Goal: Task Accomplishment & Management: Use online tool/utility

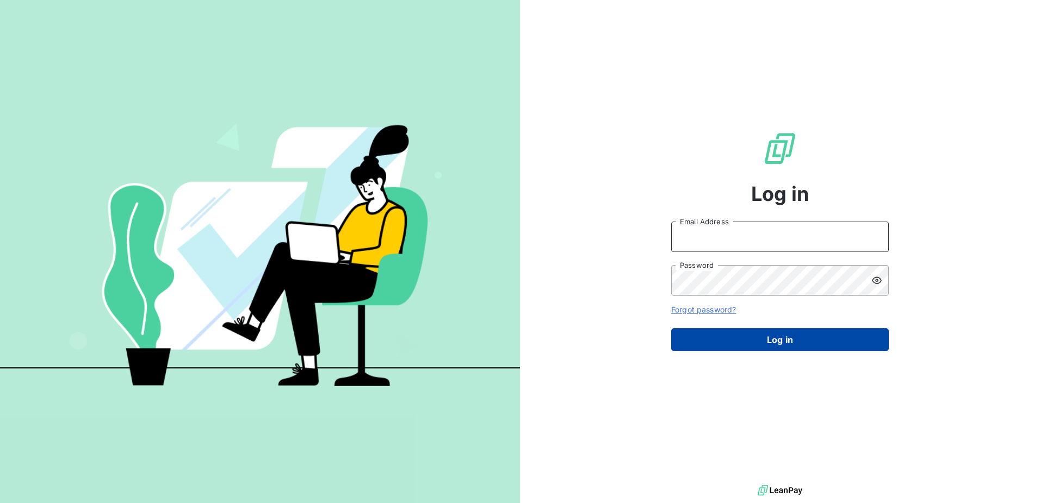
type input "[PERSON_NAME][EMAIL_ADDRESS][PERSON_NAME][DOMAIN_NAME]"
click at [777, 345] on button "Log in" at bounding box center [780, 339] width 218 height 23
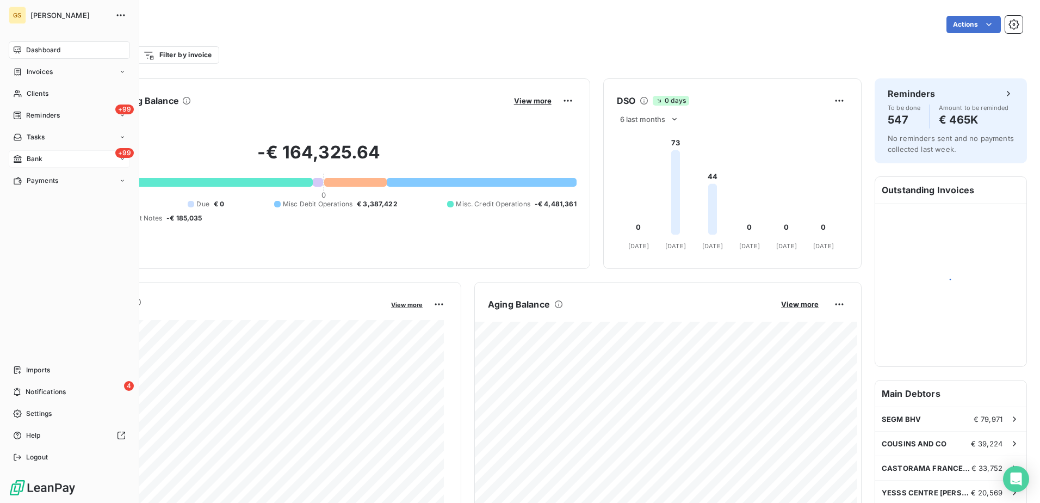
click at [53, 155] on div "+99 Bank" at bounding box center [69, 158] width 121 height 17
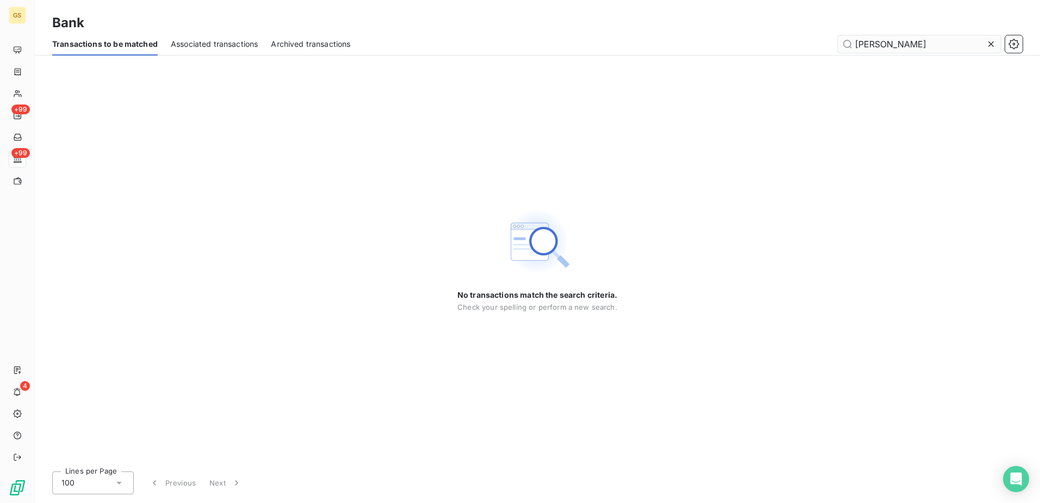
drag, startPoint x: 941, startPoint y: 43, endPoint x: 891, endPoint y: 45, distance: 50.1
click at [891, 45] on input "[PERSON_NAME]" at bounding box center [919, 43] width 163 height 17
drag, startPoint x: 894, startPoint y: 47, endPoint x: 726, endPoint y: 29, distance: 168.4
click at [726, 29] on div "Bank Transactions to be matched Associated transactions Archived transactions […" at bounding box center [537, 27] width 1005 height 55
paste input "[PERSON_NAME]"
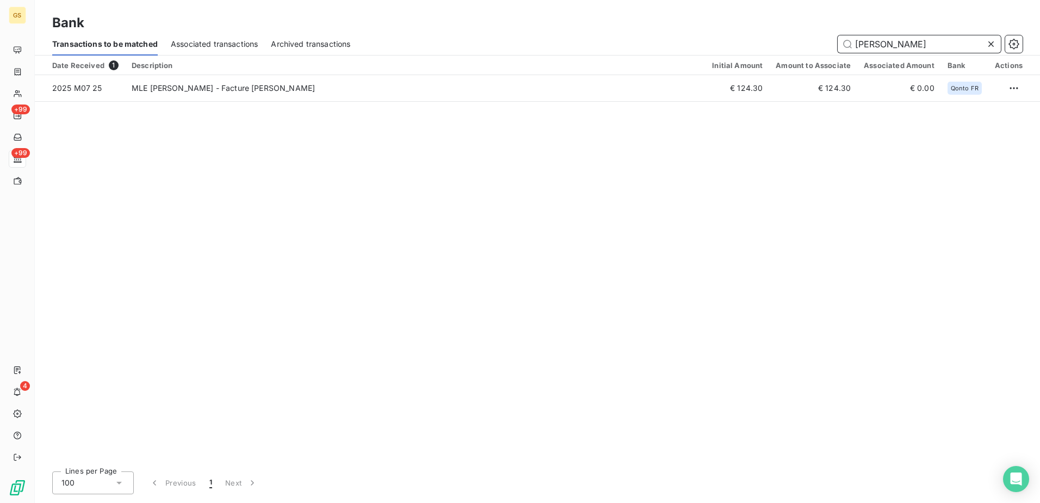
type input "[PERSON_NAME]"
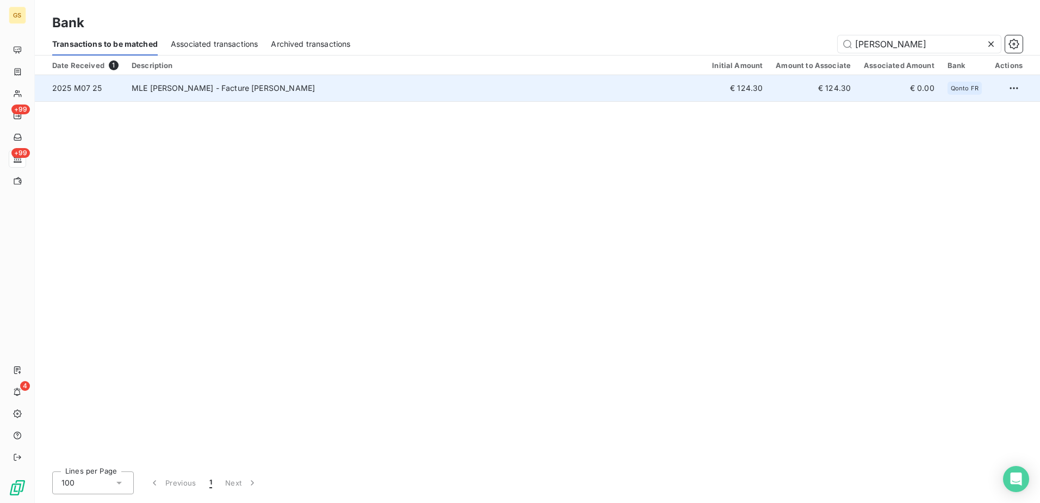
click at [423, 96] on td "MLE MULLER ANNE - Facture Anne Muller" at bounding box center [415, 88] width 580 height 26
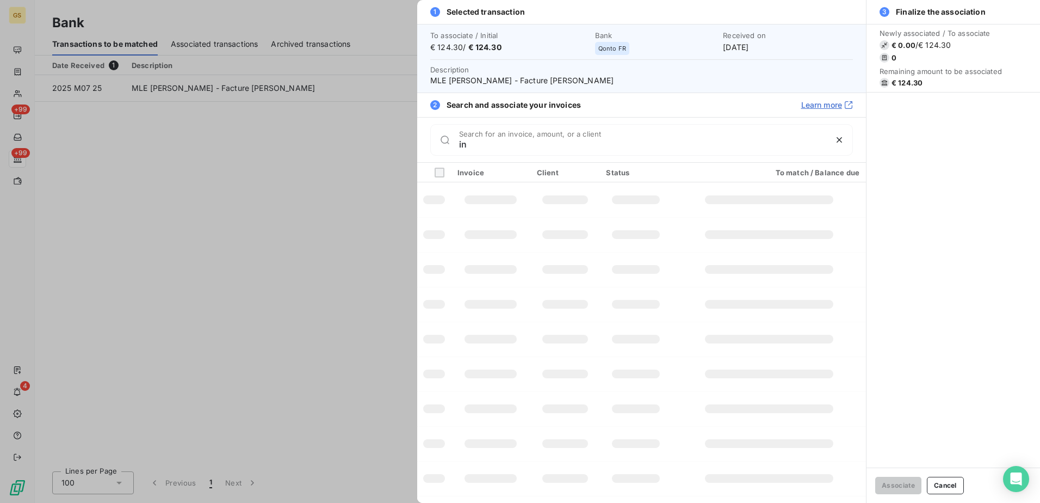
type input "inv"
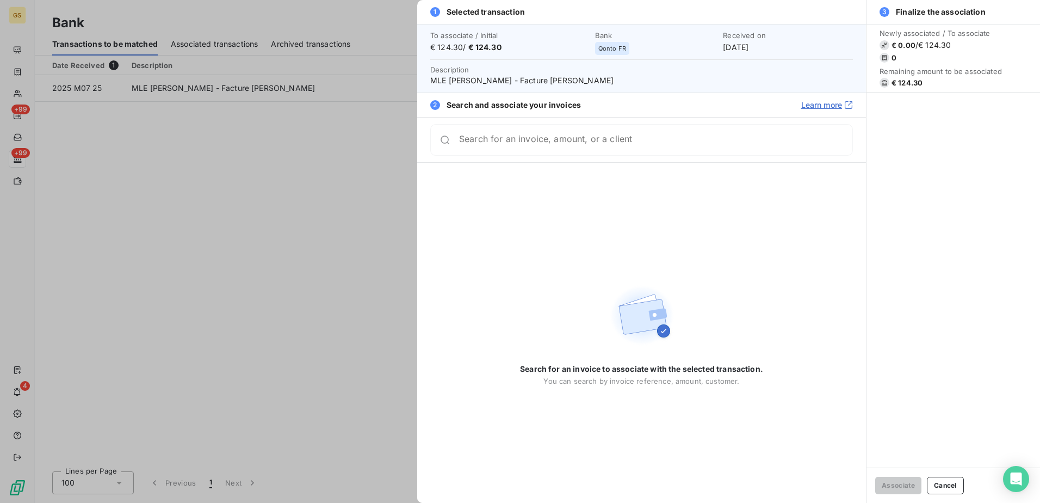
click at [381, 176] on div at bounding box center [520, 251] width 1040 height 503
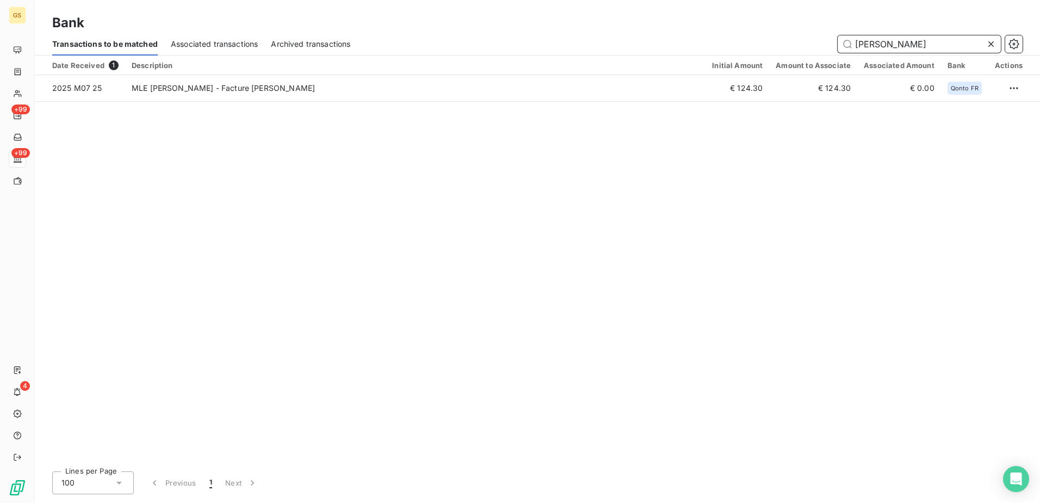
drag, startPoint x: 939, startPoint y: 46, endPoint x: 715, endPoint y: 29, distance: 224.2
click at [715, 29] on div "Bank Transactions to be matched Associated transactions Archived transactions A…" at bounding box center [537, 27] width 1005 height 55
paste input "TELIER CIR BRONZE ET LUMINAIRE"
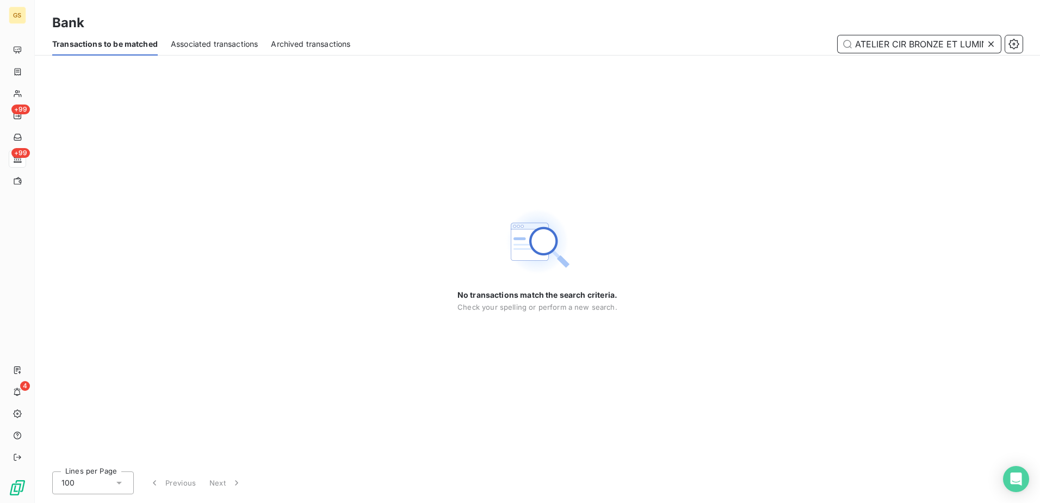
drag, startPoint x: 889, startPoint y: 43, endPoint x: 793, endPoint y: 44, distance: 95.7
click at [793, 44] on div "ATELIER CIR BRONZE ET LUMINAIRE" at bounding box center [693, 43] width 659 height 17
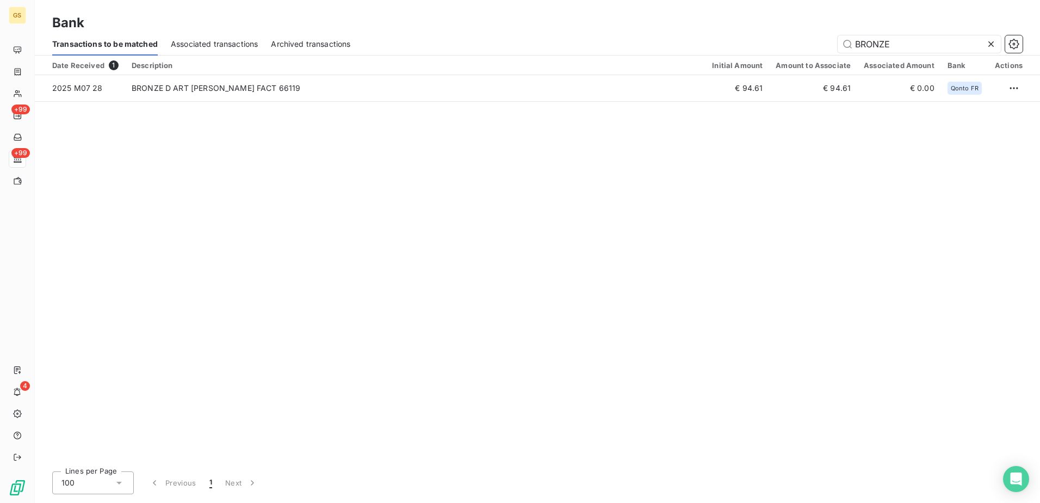
click at [451, 164] on div "Date Received 1 Description Initial Amount Amount to Associate Associated Amoun…" at bounding box center [537, 258] width 1005 height 407
drag, startPoint x: 929, startPoint y: 44, endPoint x: 663, endPoint y: 48, distance: 266.0
click at [663, 48] on div "BRONZE" at bounding box center [693, 43] width 659 height 17
paste input "RESTAURANT LA COMPAGNI"
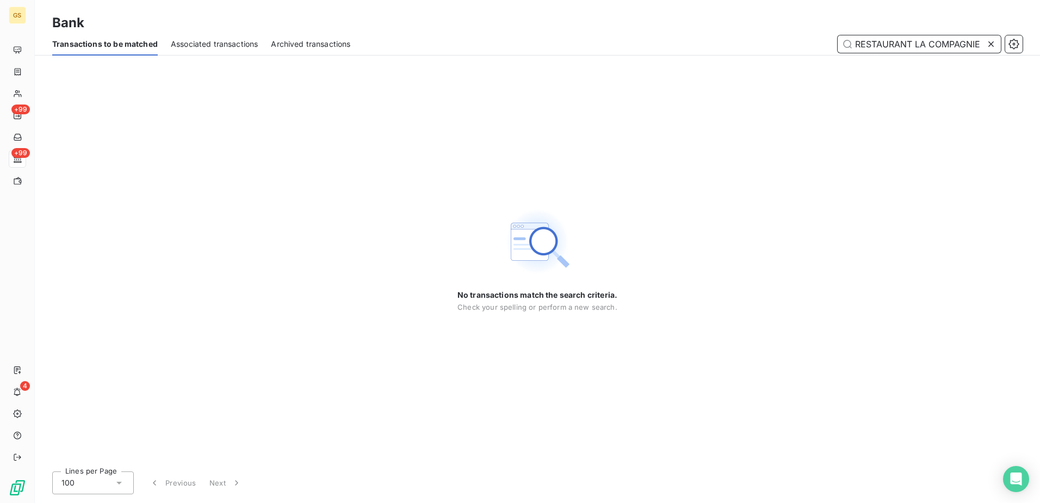
drag, startPoint x: 929, startPoint y: 42, endPoint x: 565, endPoint y: 44, distance: 364.5
click at [567, 43] on div "RESTAURANT LA COMPAGNIE" at bounding box center [693, 43] width 659 height 17
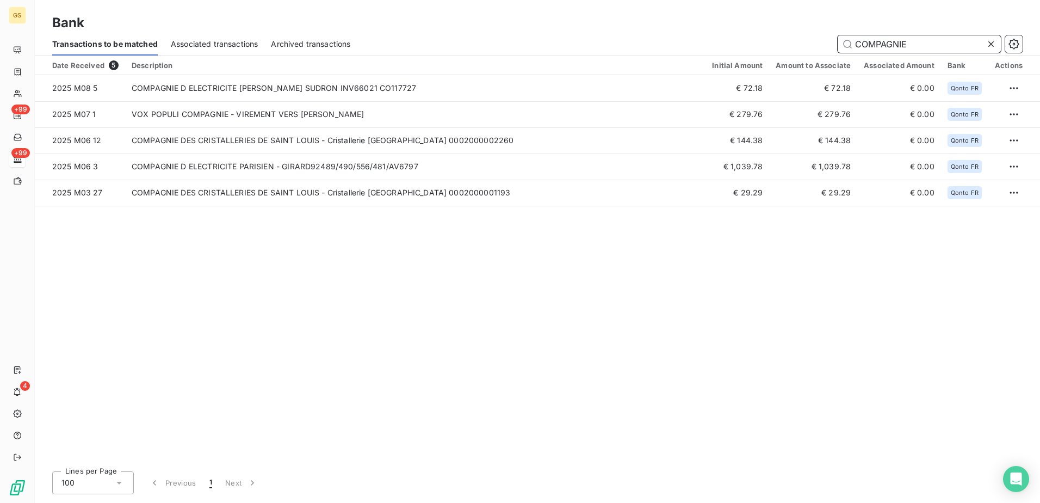
drag, startPoint x: 906, startPoint y: 44, endPoint x: 731, endPoint y: 37, distance: 174.8
click at [732, 38] on div "COMPAGNIE" at bounding box center [693, 43] width 659 height 17
paste input "AFE JEANNETT"
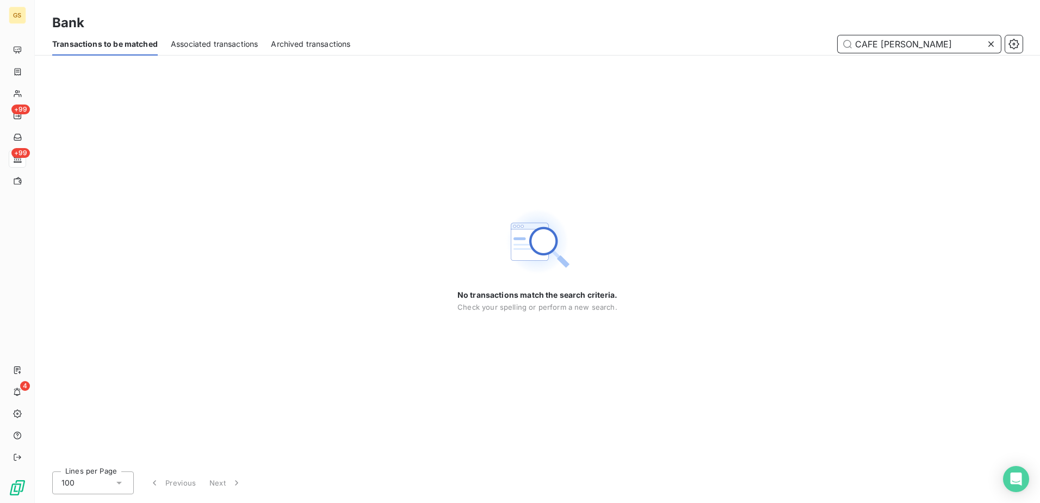
drag, startPoint x: 881, startPoint y: 45, endPoint x: 726, endPoint y: 29, distance: 156.3
click at [726, 29] on div "Bank Transactions to be matched Associated transactions Archived transactions C…" at bounding box center [537, 27] width 1005 height 55
paste input "VAN NIEROP-SEIPGENS"
drag, startPoint x: 877, startPoint y: 44, endPoint x: 752, endPoint y: 39, distance: 124.6
click at [753, 40] on div "VAN NIEROP-SEIPGENS" at bounding box center [693, 43] width 659 height 17
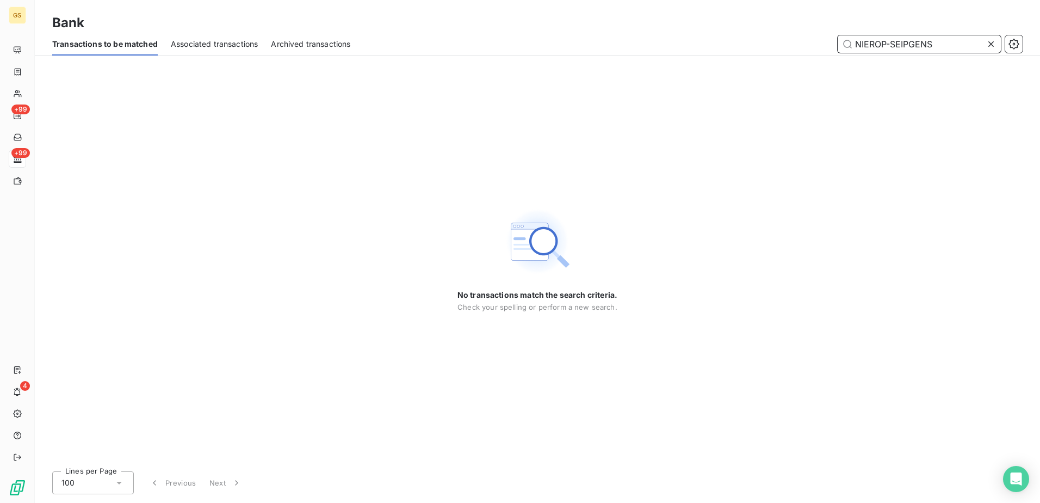
drag, startPoint x: 887, startPoint y: 44, endPoint x: 1029, endPoint y: 38, distance: 141.6
click at [1027, 38] on div "Transactions to be matched Associated transactions Archived transactions NIEROP…" at bounding box center [537, 44] width 1005 height 23
paste input "VAN NIEROP-SEIPGENS"
drag, startPoint x: 910, startPoint y: 41, endPoint x: 698, endPoint y: 47, distance: 212.2
click at [704, 48] on div "VAN NIEROP-SEIPGENS" at bounding box center [693, 43] width 659 height 17
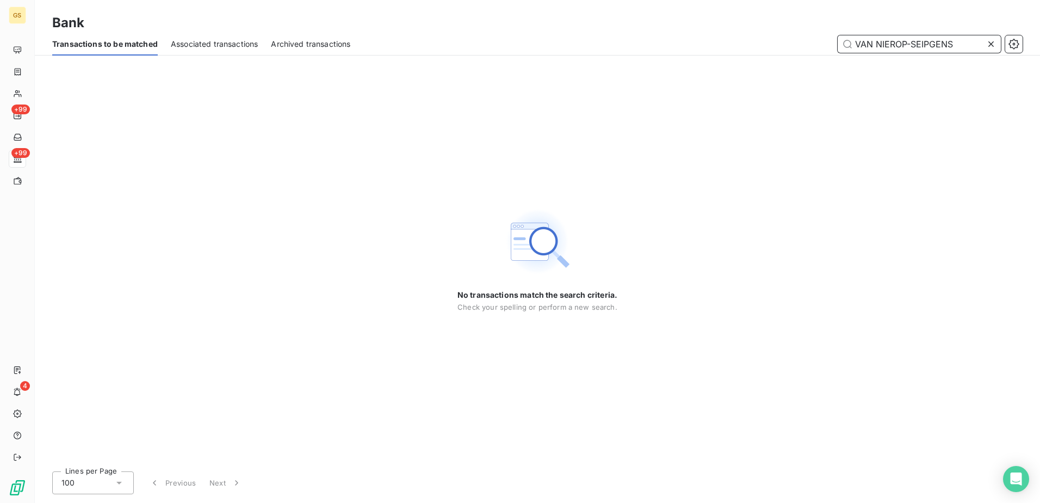
type input "SEIPGENS"
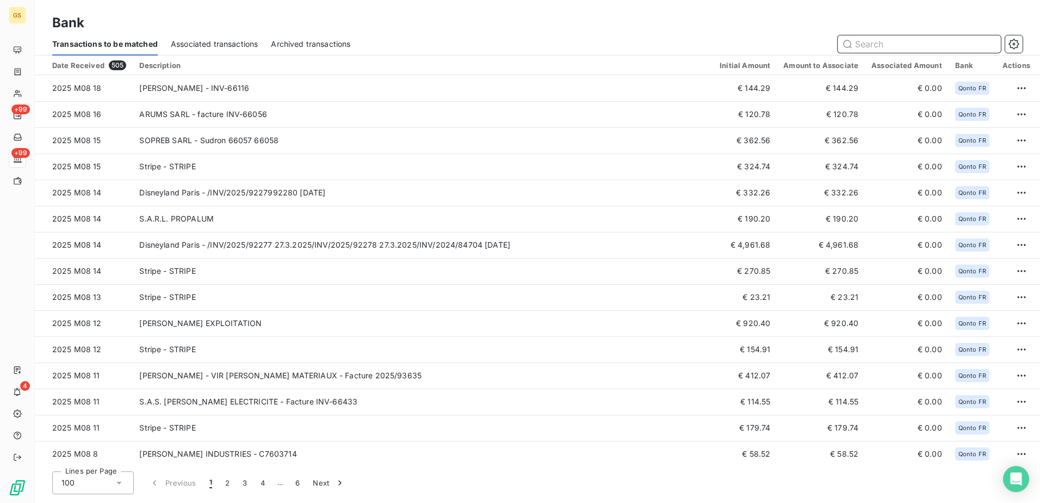
paste input "HOTEL RICHMOND OPERA"
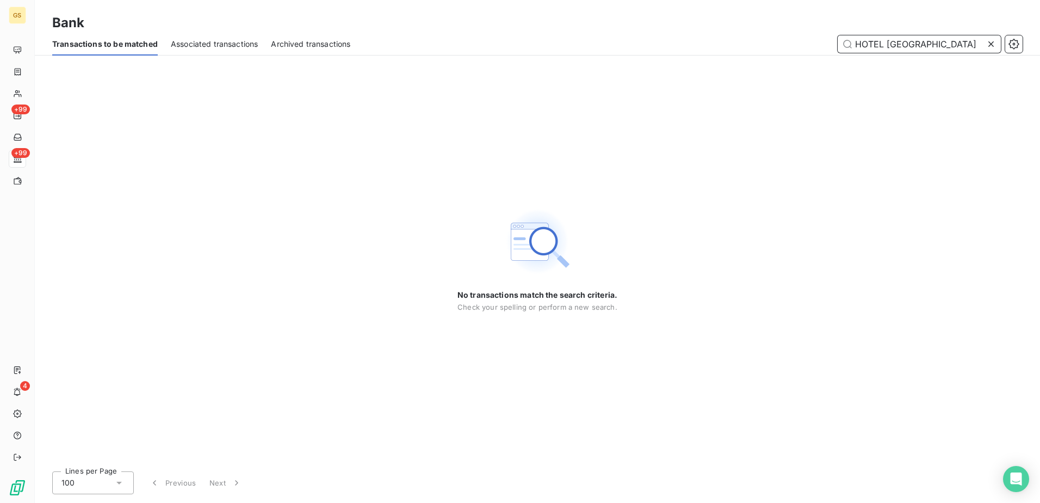
drag, startPoint x: 886, startPoint y: 42, endPoint x: 654, endPoint y: 38, distance: 231.2
click at [654, 38] on div "HOTEL RICHMOND OPERA" at bounding box center [693, 43] width 659 height 17
drag, startPoint x: 905, startPoint y: 44, endPoint x: 1042, endPoint y: 44, distance: 137.1
click at [1039, 44] on html "GS +99 +99 4 Bank Transactions to be matched Associated transactions Archived t…" at bounding box center [520, 251] width 1040 height 503
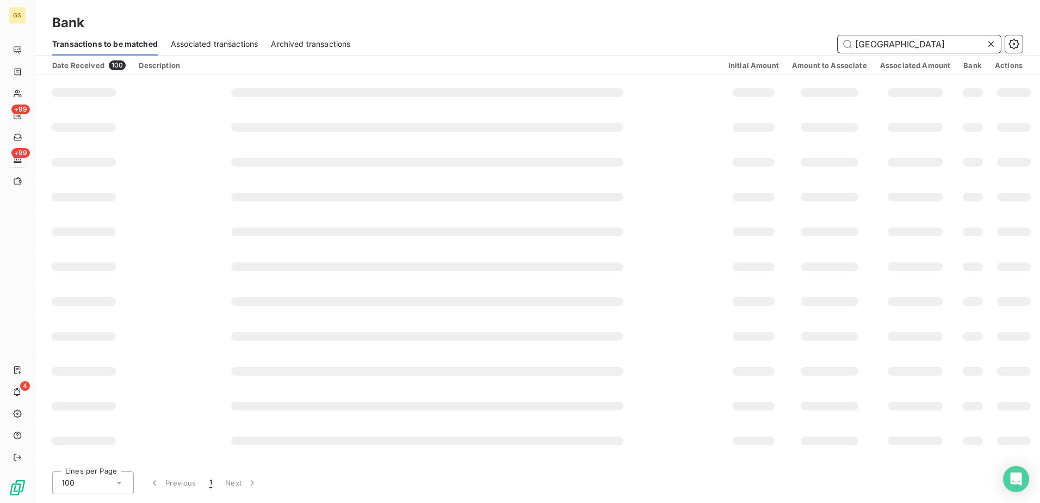
type input "RICHMOND"
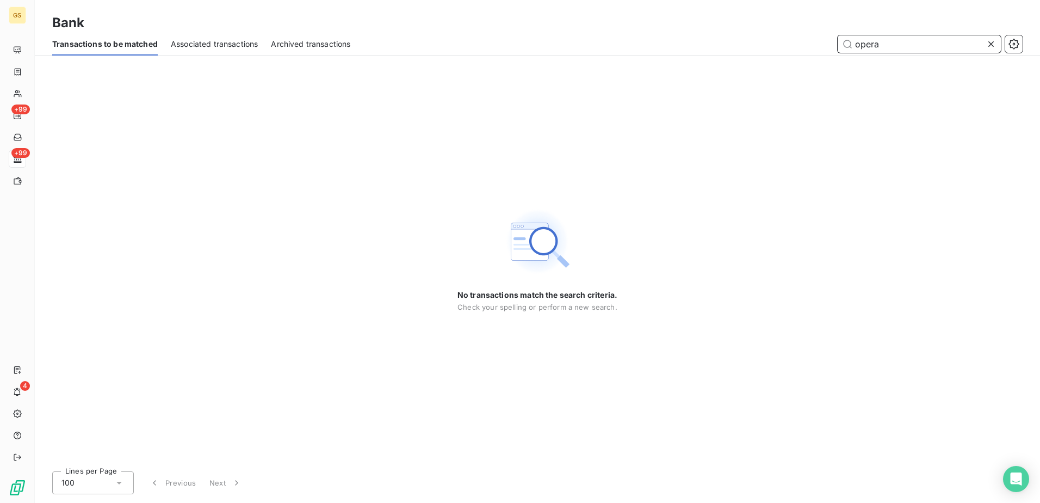
paste input "ATIE BAT"
paste input "A ELECTRICITE ECLAIRAGE"
drag, startPoint x: 864, startPoint y: 42, endPoint x: 797, endPoint y: 44, distance: 66.9
click at [799, 44] on div "AA ELECTRICITE ECLAIRAGE" at bounding box center [693, 43] width 659 height 17
drag, startPoint x: 914, startPoint y: 42, endPoint x: 646, endPoint y: 46, distance: 268.2
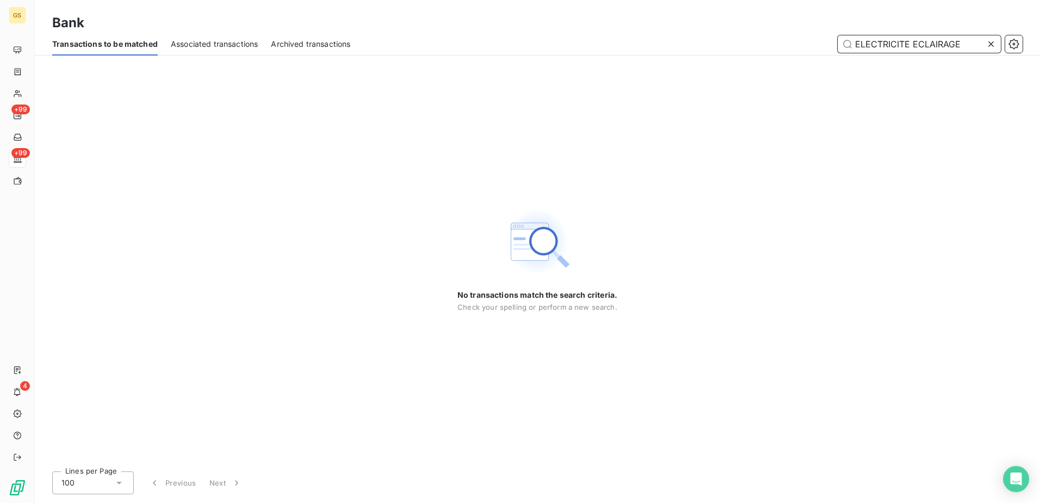
click at [646, 46] on div "ELECTRICITE ECLAIRAGE" at bounding box center [693, 43] width 659 height 17
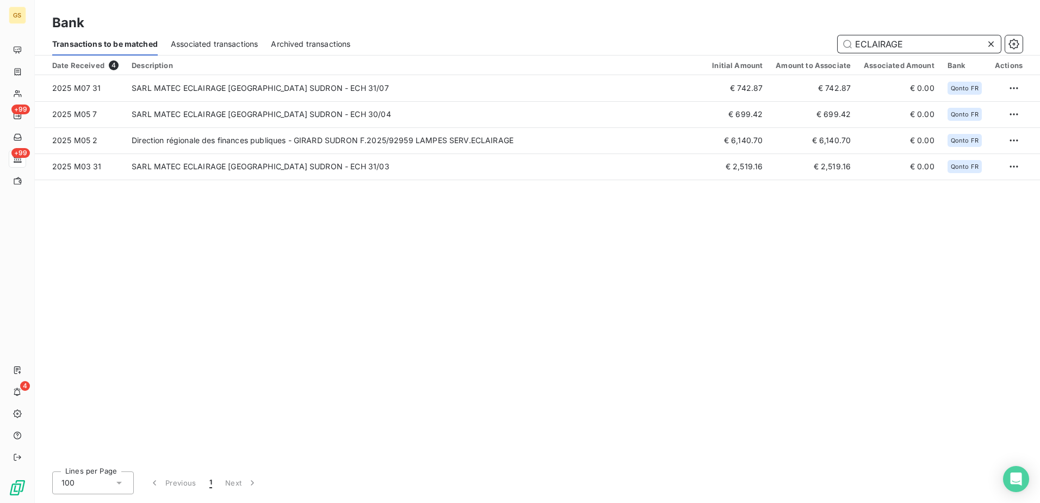
type input "ECLAIRAGE"
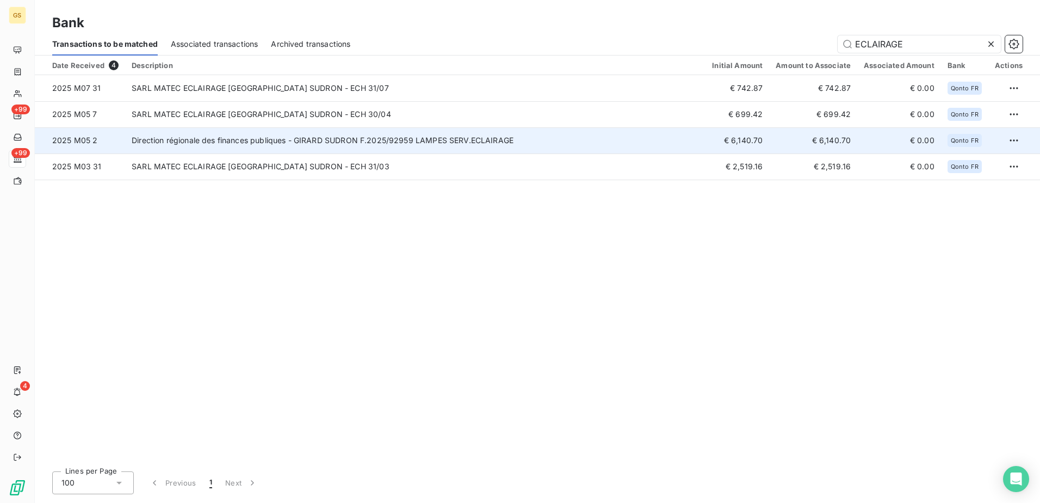
click at [536, 144] on td "Direction régionale des finances publiques - GIRARD SUDRON F.2025/92959 LAMPES …" at bounding box center [415, 140] width 580 height 26
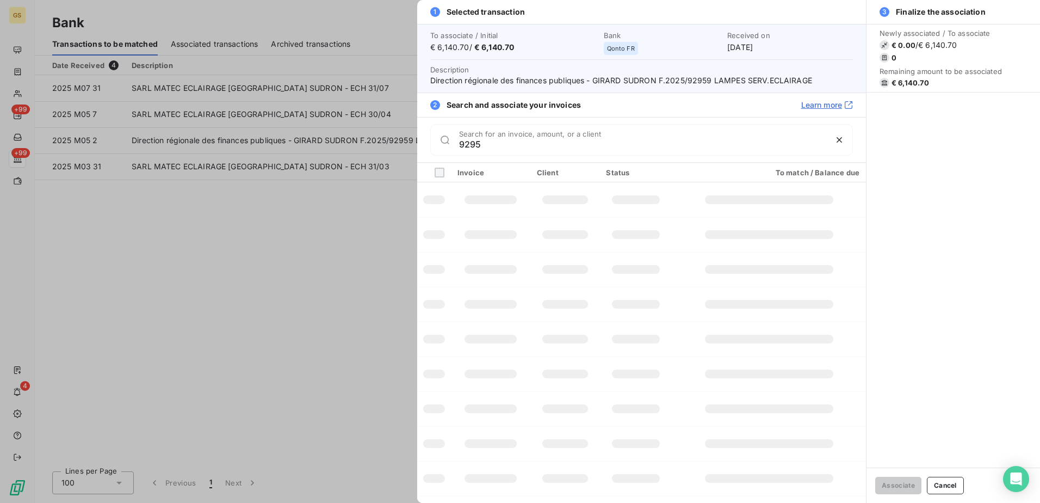
type input "92959"
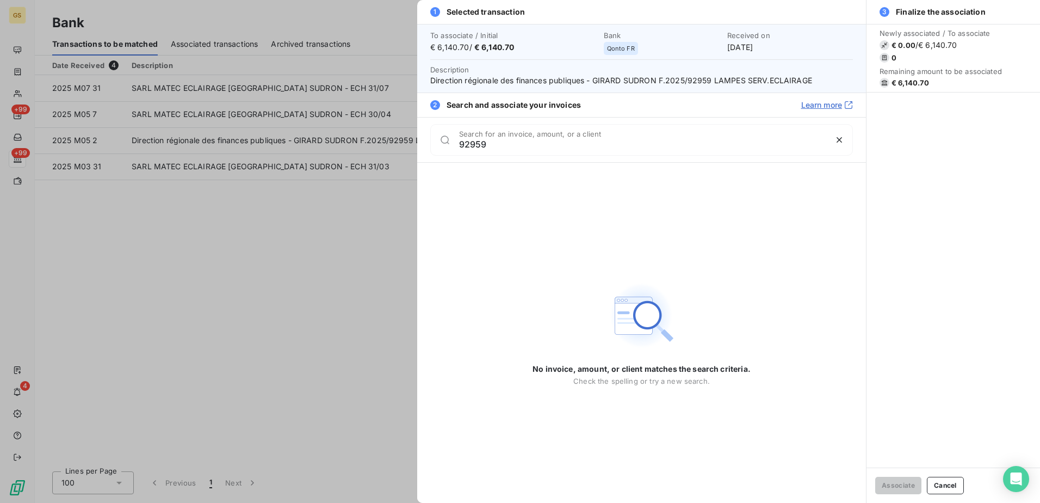
click at [299, 259] on div at bounding box center [520, 251] width 1040 height 503
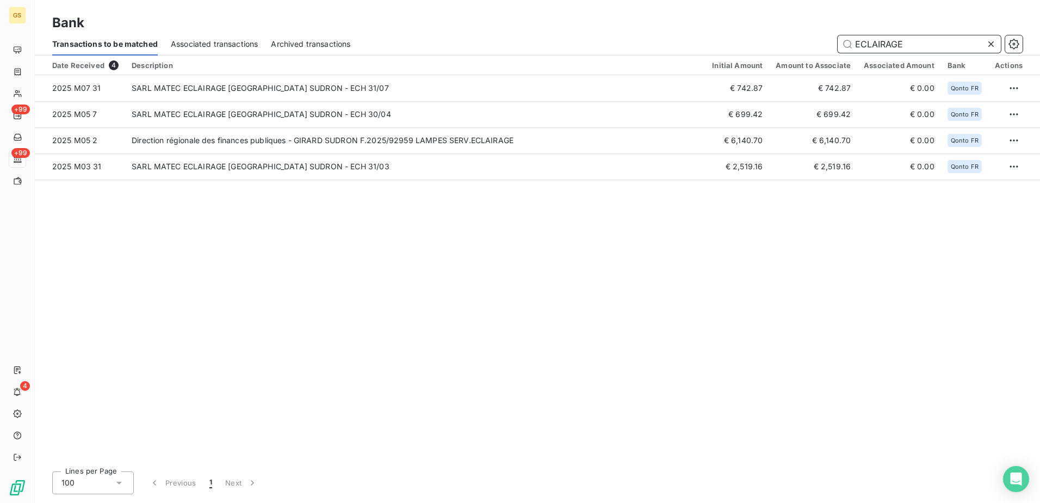
drag, startPoint x: 913, startPoint y: 48, endPoint x: 662, endPoint y: 28, distance: 251.6
click at [662, 28] on div "Bank Transactions to be matched Associated transactions Archived transactions E…" at bounding box center [537, 27] width 1005 height 55
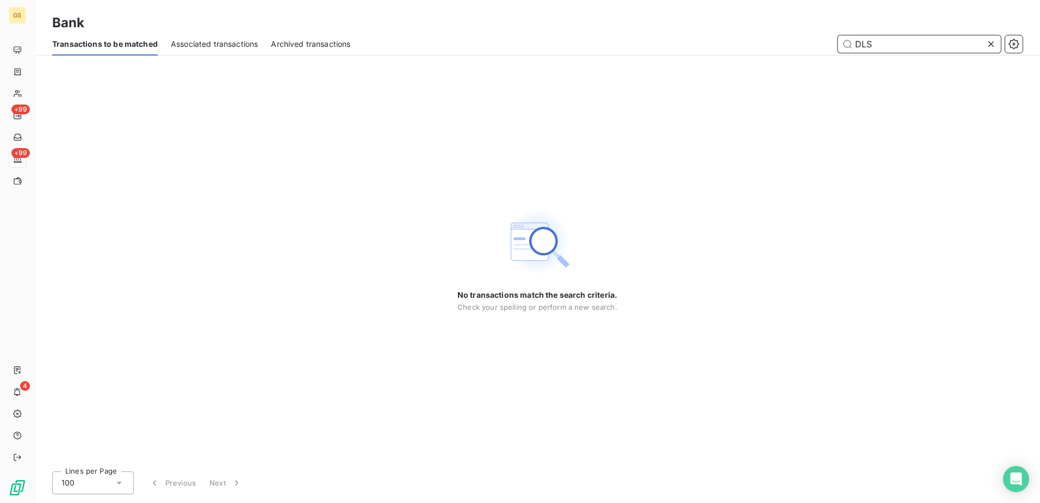
paste input "EURALUX"
paste input "S.F.E.L."
drag, startPoint x: 890, startPoint y: 47, endPoint x: 729, endPoint y: 34, distance: 161.5
click at [729, 34] on div "Transactions to be matched Associated transactions Archived transactions S.F.E.…" at bounding box center [537, 44] width 1005 height 23
drag, startPoint x: 890, startPoint y: 45, endPoint x: 756, endPoint y: 36, distance: 135.2
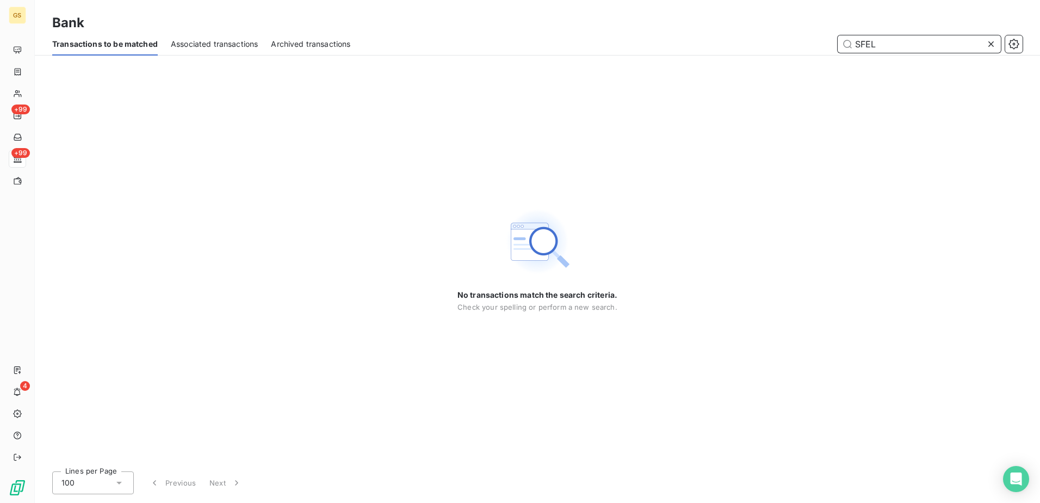
click at [756, 36] on div "SFEL" at bounding box center [693, 43] width 659 height 17
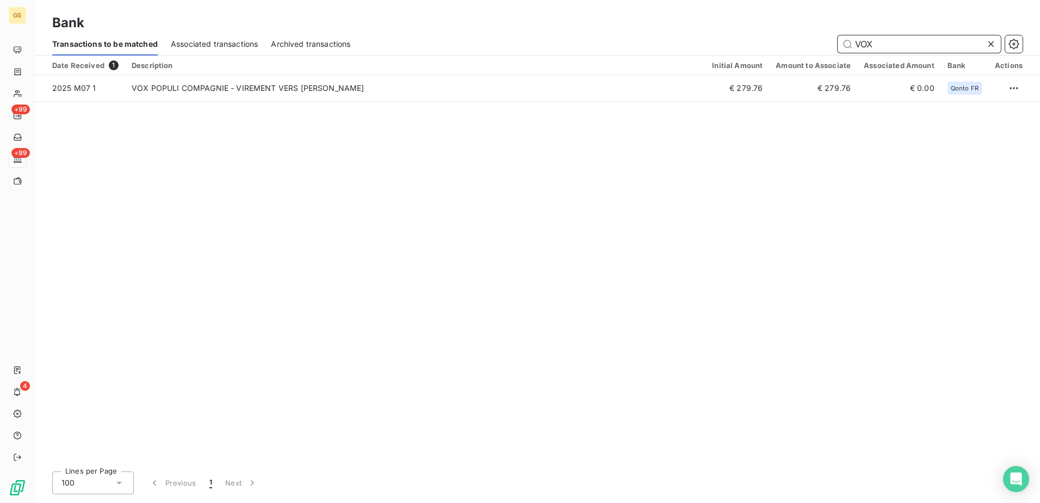
type input "VOX"
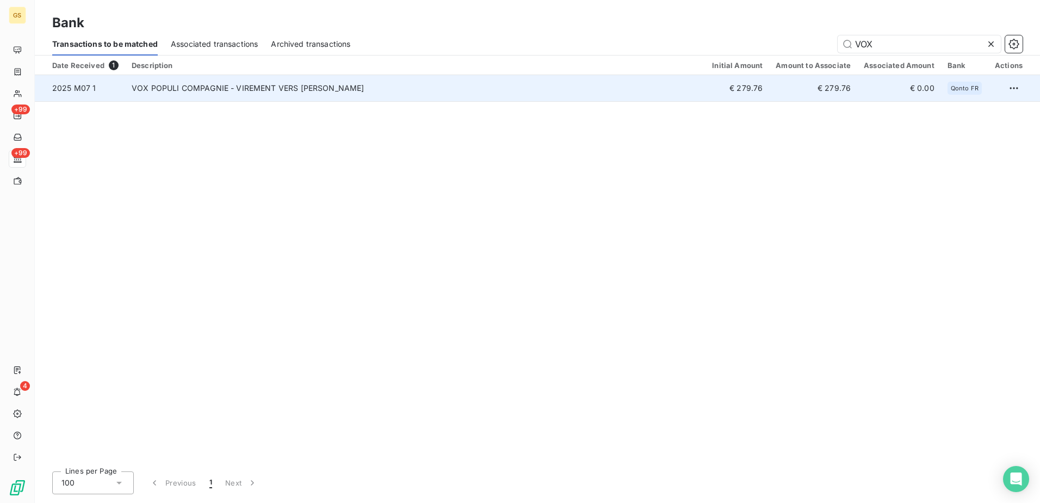
click at [437, 95] on td "VOX POPULI COMPAGNIE - VIREMENT VERS GIRARD SUDRON" at bounding box center [415, 88] width 580 height 26
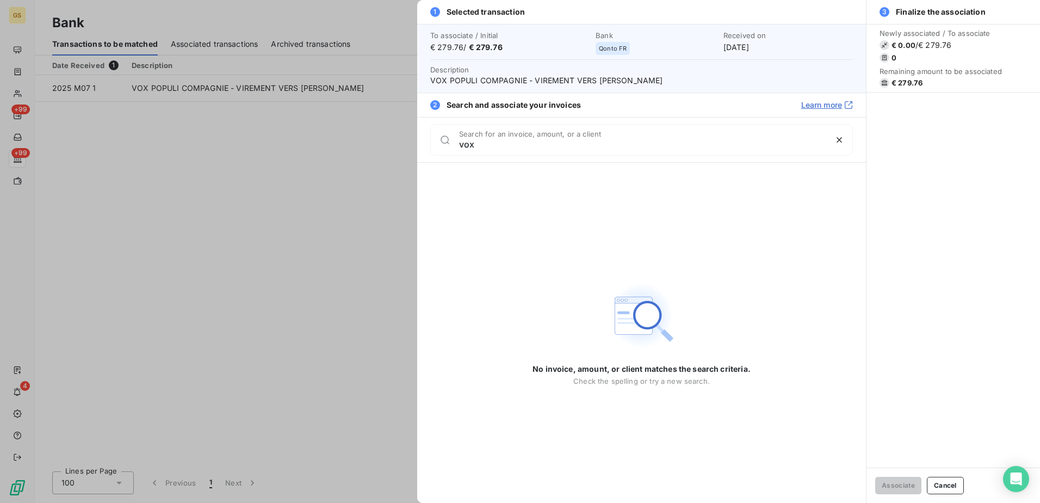
type input "vox"
click at [373, 229] on div at bounding box center [520, 251] width 1040 height 503
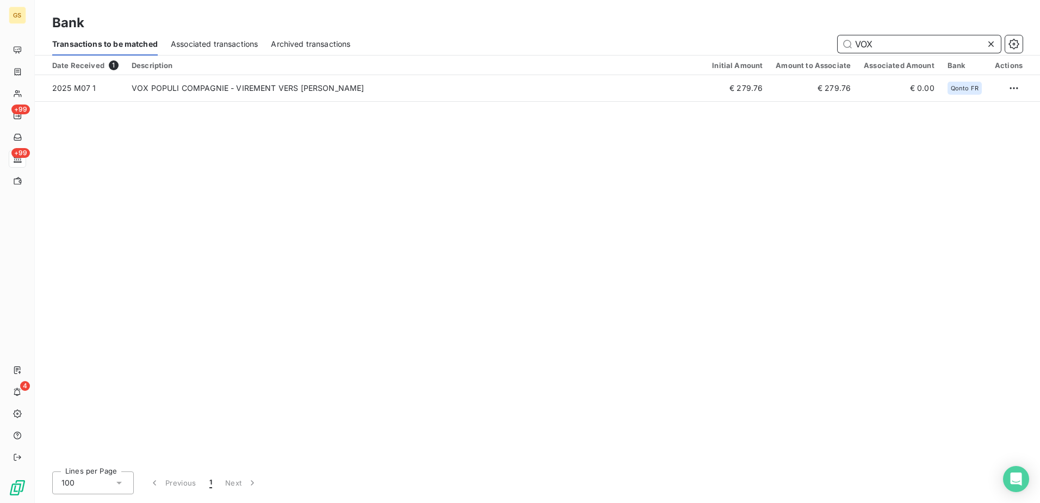
drag, startPoint x: 885, startPoint y: 48, endPoint x: 688, endPoint y: 40, distance: 197.6
click at [688, 40] on div "VOX" at bounding box center [693, 43] width 659 height 17
paste input "GENEVIEVE"
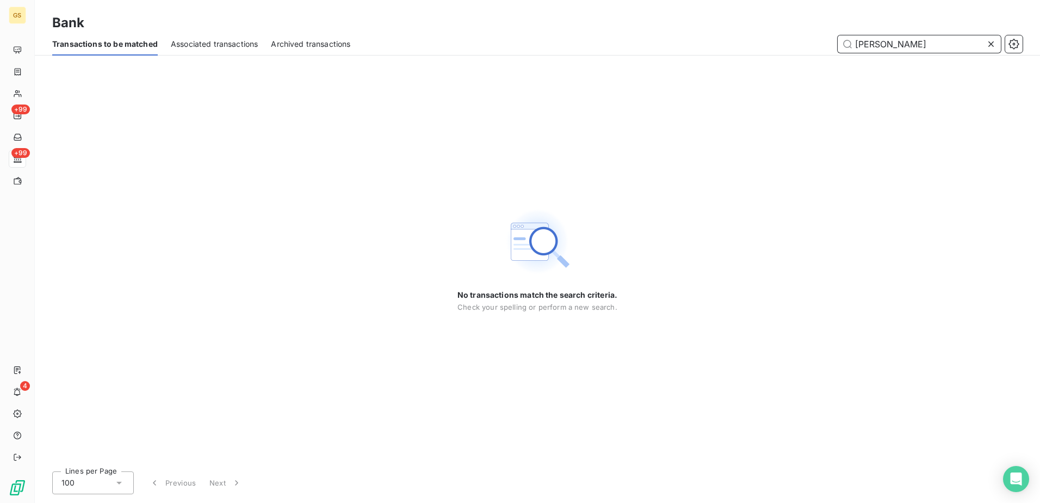
drag, startPoint x: 922, startPoint y: 38, endPoint x: 745, endPoint y: 41, distance: 177.4
click at [745, 41] on div "GENEVIEVE" at bounding box center [693, 43] width 659 height 17
paste input "BT SERVICES"
paste input "ST LIGHT"
drag, startPoint x: 899, startPoint y: 44, endPoint x: 676, endPoint y: 29, distance: 224.0
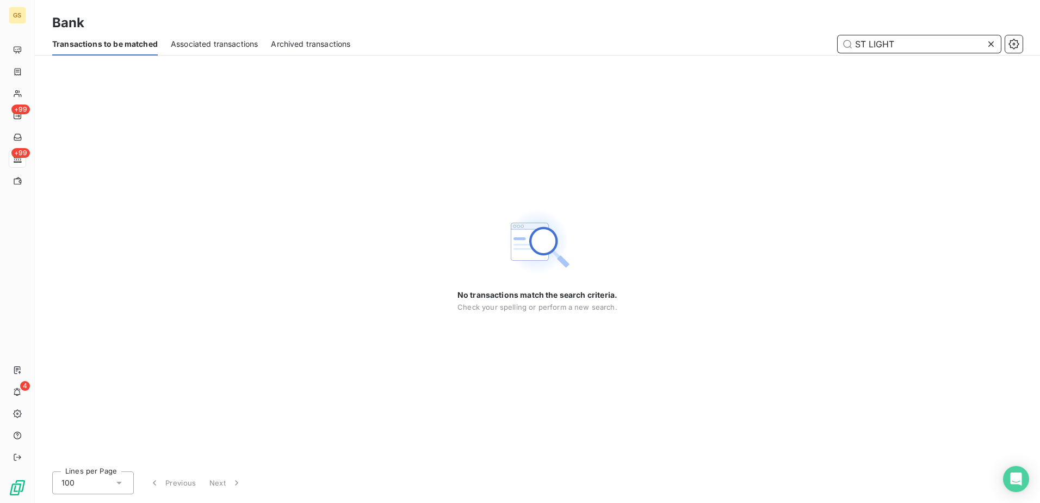
click at [676, 29] on div "Bank Transactions to be matched Associated transactions Archived transactions S…" at bounding box center [537, 27] width 1005 height 55
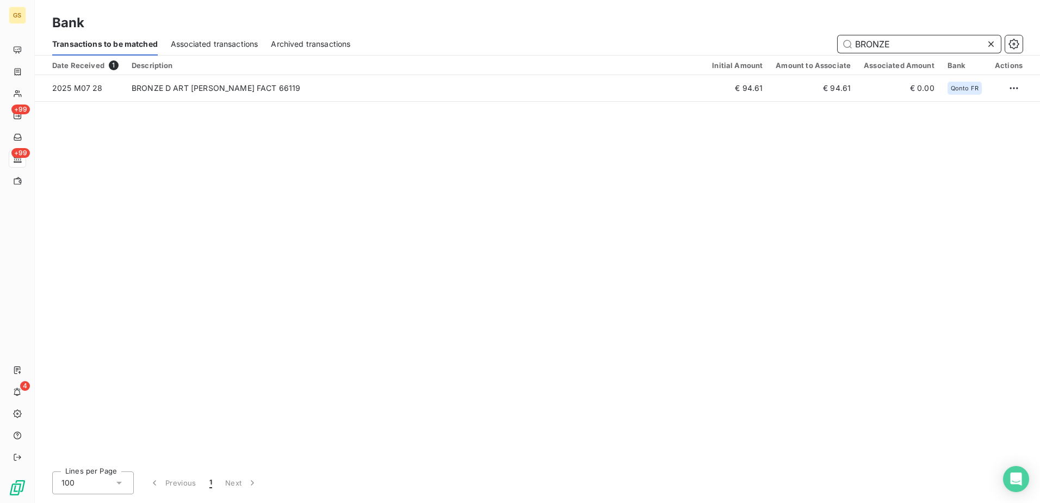
drag, startPoint x: 905, startPoint y: 39, endPoint x: 782, endPoint y: 42, distance: 123.0
click at [782, 42] on div "BRONZE" at bounding box center [693, 43] width 659 height 17
paste input "ICOLAG"
drag, startPoint x: 912, startPoint y: 45, endPoint x: 670, endPoint y: 36, distance: 242.2
click at [670, 36] on div "BRICOLAGE" at bounding box center [693, 43] width 659 height 17
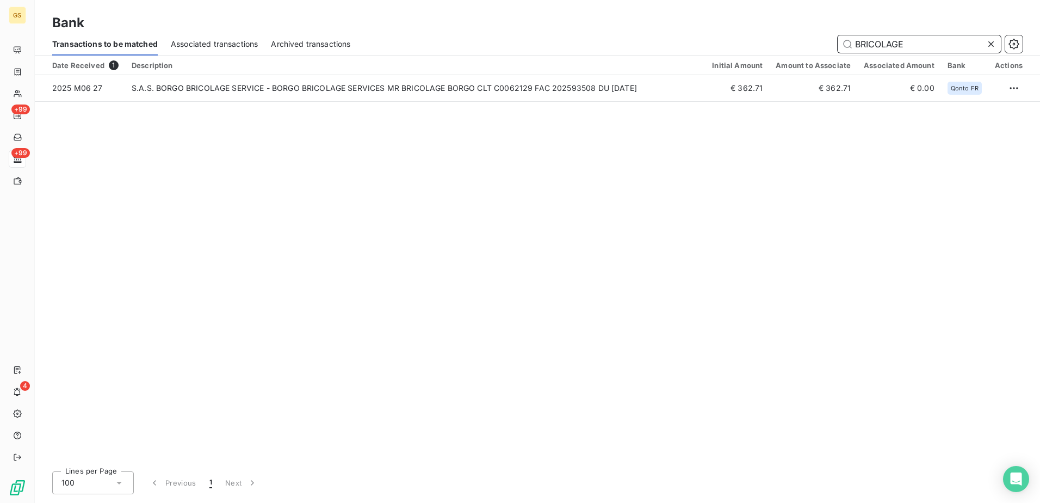
paste input "MARCHAND DE LUMIERE C0104391"
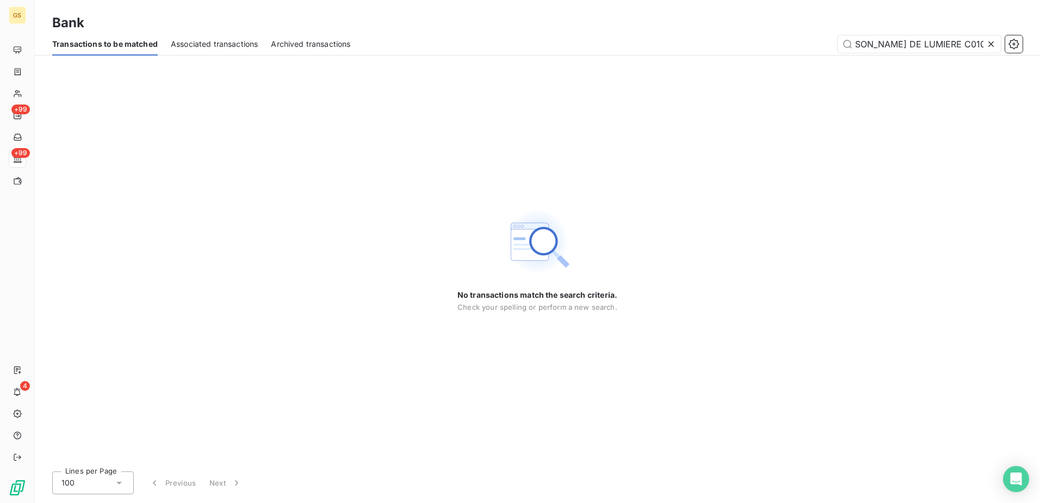
click at [901, 60] on div "No transactions match the search criteria. Check your spelling or perform a new…" at bounding box center [537, 258] width 1005 height 407
drag, startPoint x: 905, startPoint y: 42, endPoint x: 1042, endPoint y: 48, distance: 137.2
click at [1039, 48] on html "GS +99 +99 4 Bank Transactions to be matched Associated transactions Archived t…" at bounding box center [520, 251] width 1040 height 503
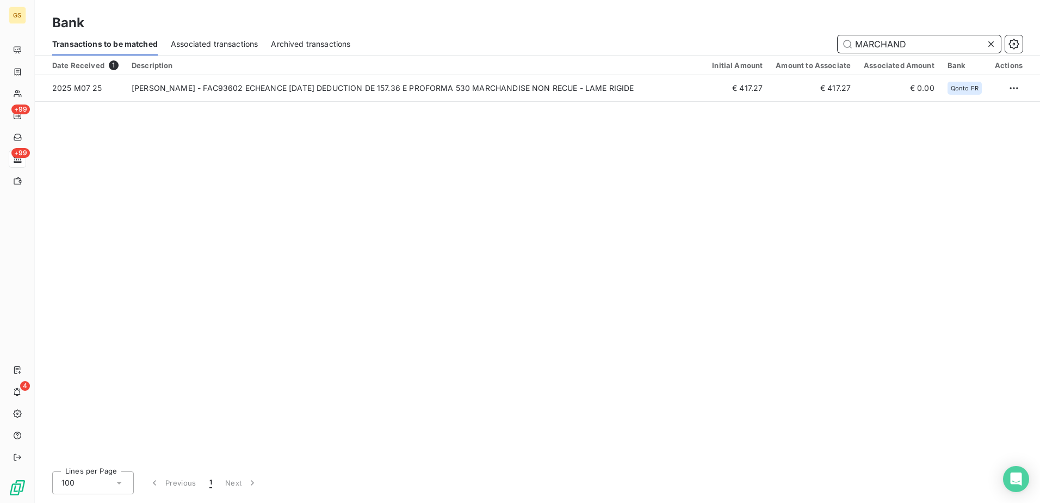
drag, startPoint x: 914, startPoint y: 41, endPoint x: 832, endPoint y: 41, distance: 82.1
click at [832, 41] on div "MARCHAND" at bounding box center [693, 43] width 659 height 17
paste input "CREALUM'IN"
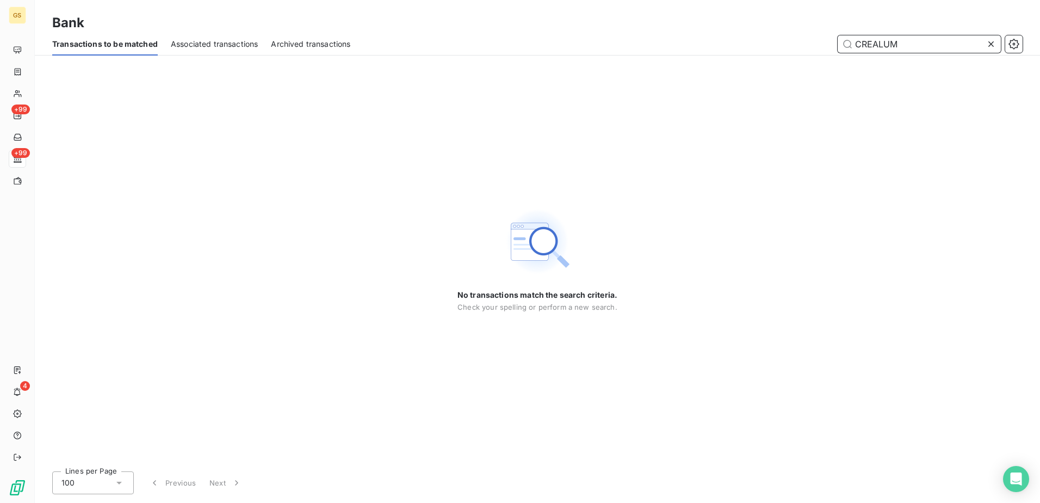
drag, startPoint x: 911, startPoint y: 38, endPoint x: 776, endPoint y: 51, distance: 135.5
click at [782, 51] on div "CREALUM" at bounding box center [693, 43] width 659 height 17
paste input "ZAOUI"
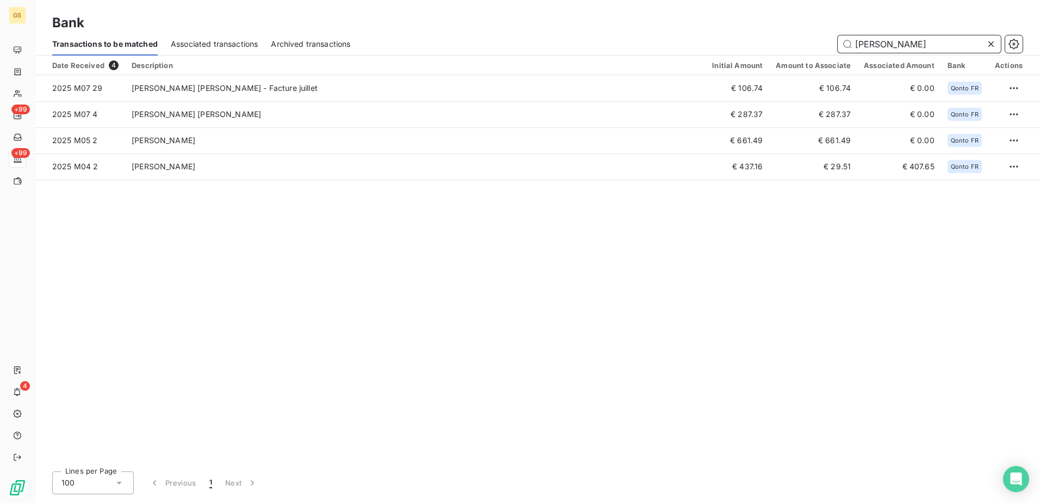
drag, startPoint x: 877, startPoint y: 40, endPoint x: 783, endPoint y: 40, distance: 94.6
click at [783, 40] on div "ZAOUI" at bounding box center [693, 43] width 659 height 17
paste input "MARIAGE"
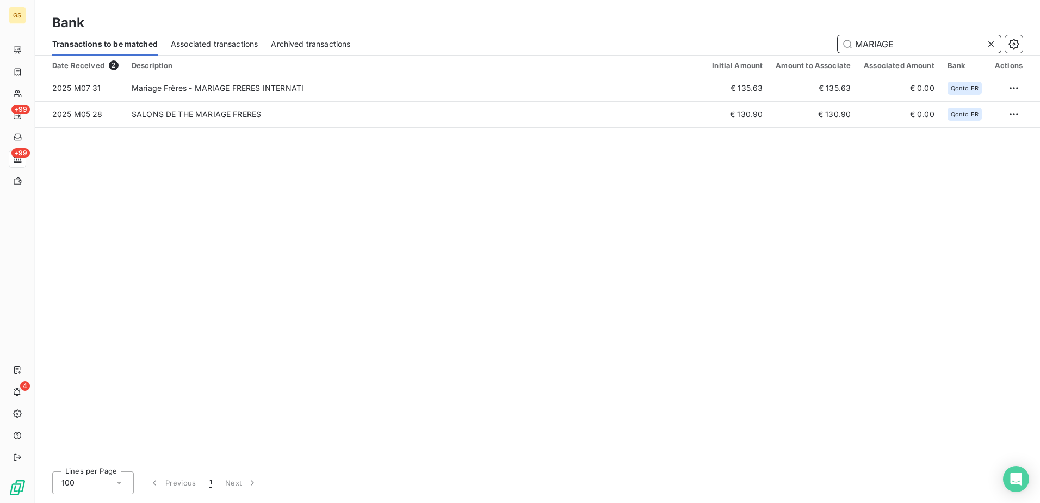
drag, startPoint x: 902, startPoint y: 41, endPoint x: 635, endPoint y: 36, distance: 267.7
click at [635, 36] on div "MARIAGE" at bounding box center [693, 43] width 659 height 17
paste input "SOPREB"
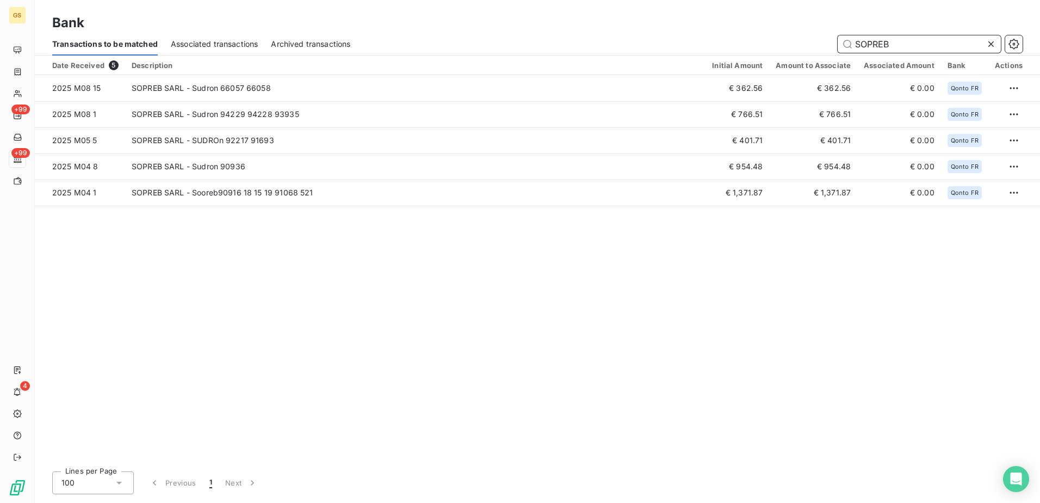
drag, startPoint x: 900, startPoint y: 43, endPoint x: 820, endPoint y: 43, distance: 79.4
click at [820, 43] on div "SOPREB" at bounding box center [693, 43] width 659 height 17
paste input "ARUMS"
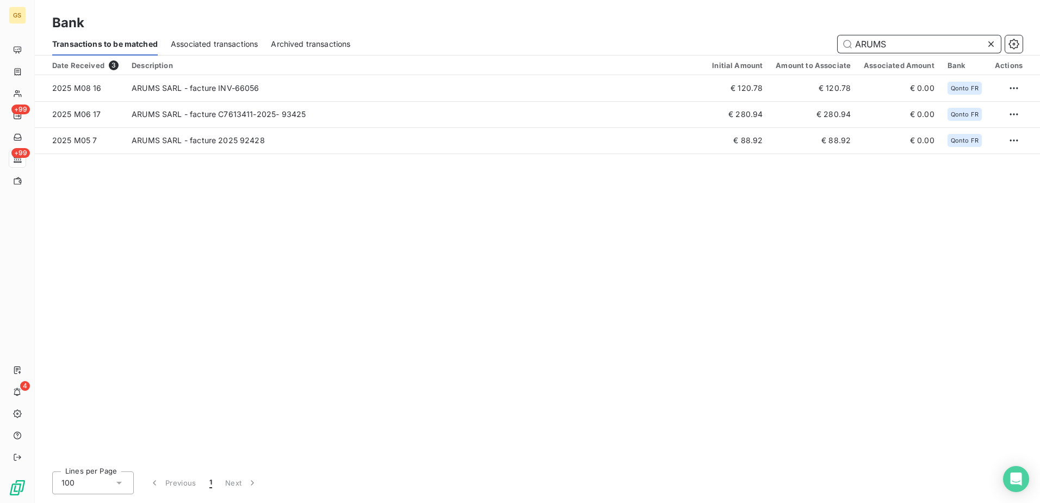
drag, startPoint x: 897, startPoint y: 41, endPoint x: 758, endPoint y: 37, distance: 138.8
click at [758, 37] on div "ARUMS" at bounding box center [693, 43] width 659 height 17
paste input "Etincelle"
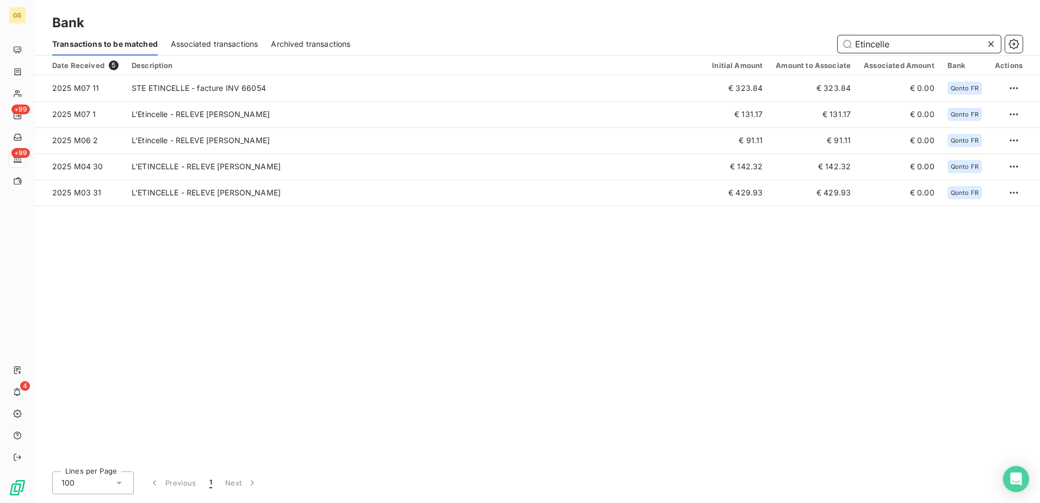
paste input "DE LOR A LA LUMIERE"
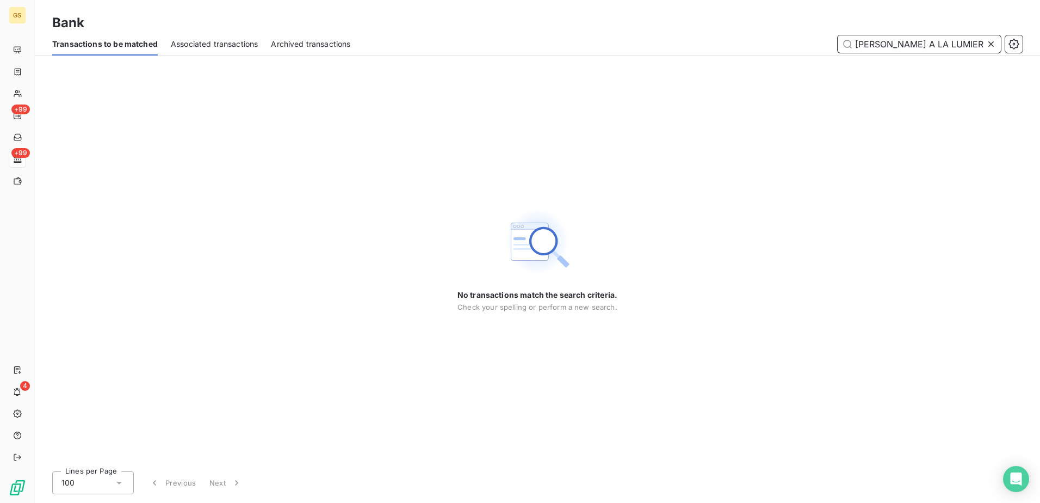
drag, startPoint x: 885, startPoint y: 45, endPoint x: 993, endPoint y: 41, distance: 107.8
click at [992, 41] on div "DE LOR A LA LUMIERE" at bounding box center [919, 43] width 163 height 17
drag, startPoint x: 933, startPoint y: 47, endPoint x: 636, endPoint y: 28, distance: 297.1
click at [636, 28] on div "Bank Transactions to be matched Associated transactions Archived transactions D…" at bounding box center [537, 27] width 1005 height 55
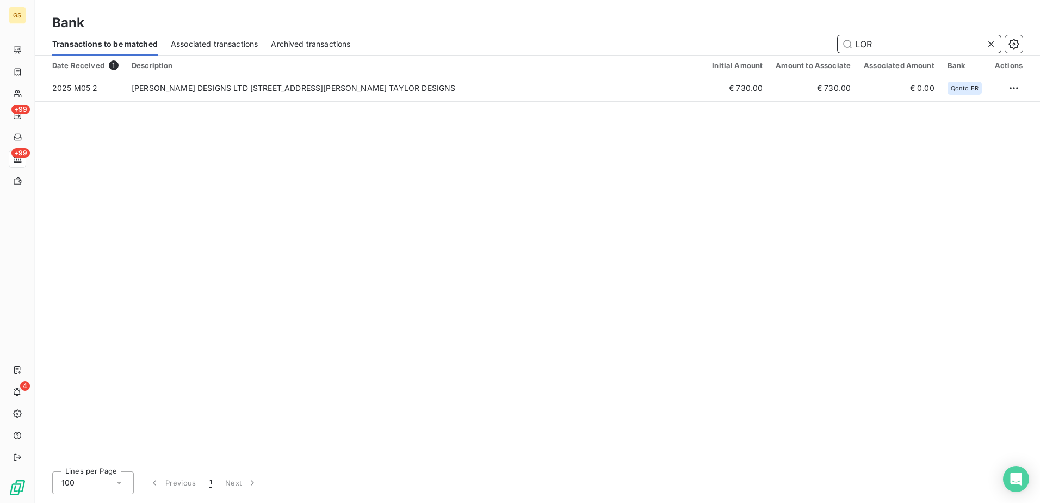
paste input "A.C.E"
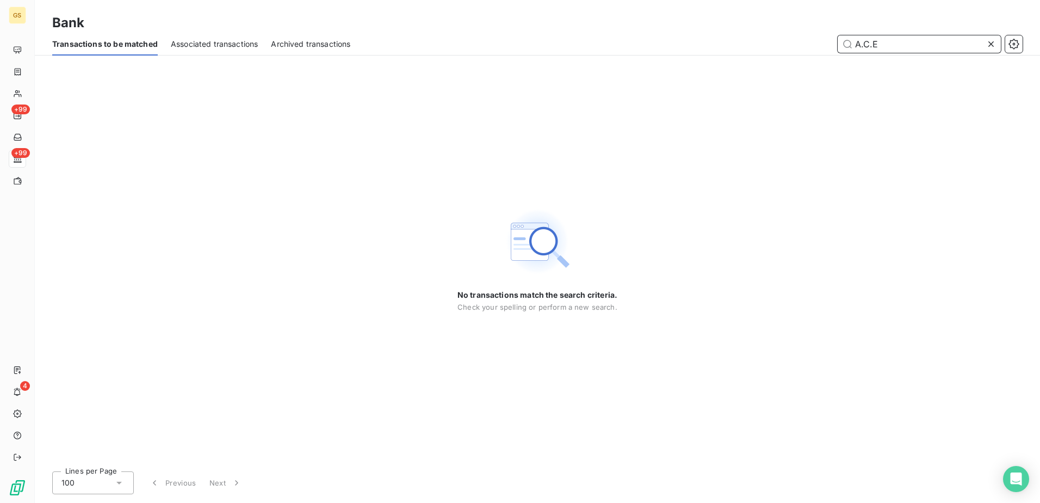
drag, startPoint x: 875, startPoint y: 39, endPoint x: 935, endPoint y: 54, distance: 61.7
click at [877, 39] on input "A.C.E" at bounding box center [919, 43] width 163 height 17
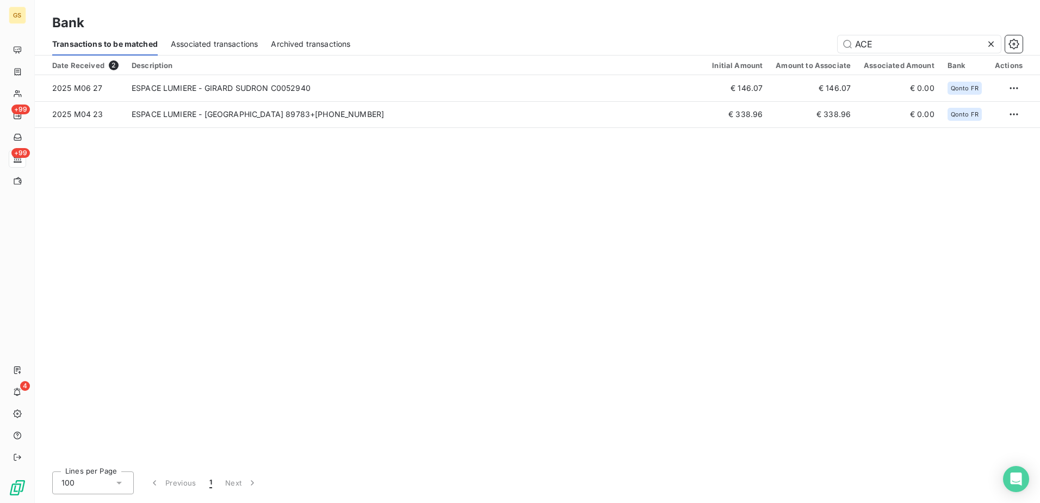
click at [488, 232] on div "Date Received 2 Description Initial Amount Amount to Associate Associated Amoun…" at bounding box center [537, 258] width 1005 height 407
drag, startPoint x: 880, startPoint y: 38, endPoint x: 778, endPoint y: 44, distance: 101.9
click at [778, 44] on div "ACE" at bounding box center [693, 43] width 659 height 17
paste input "Isabelle WALTER"
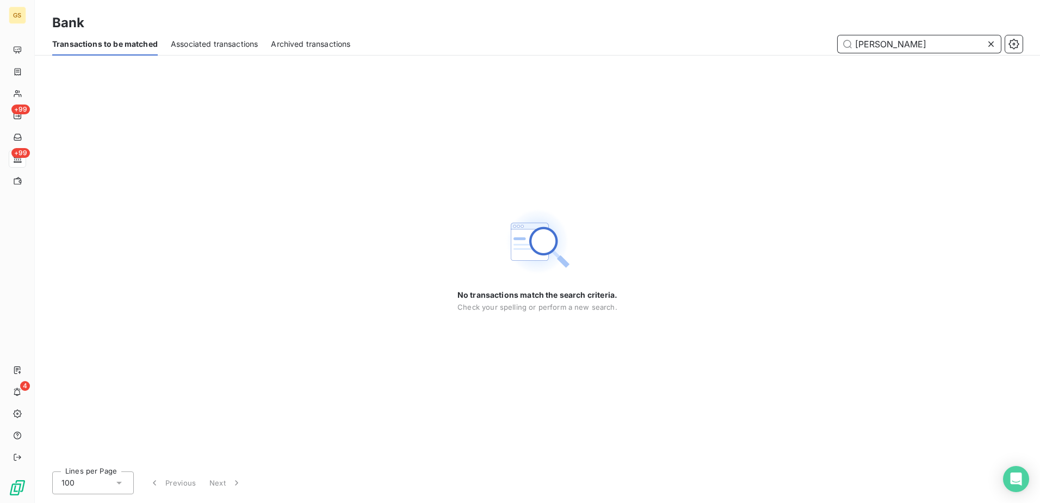
drag, startPoint x: 884, startPoint y: 44, endPoint x: 986, endPoint y: 48, distance: 101.8
click at [986, 48] on div "Isabelle WALTER" at bounding box center [919, 43] width 163 height 17
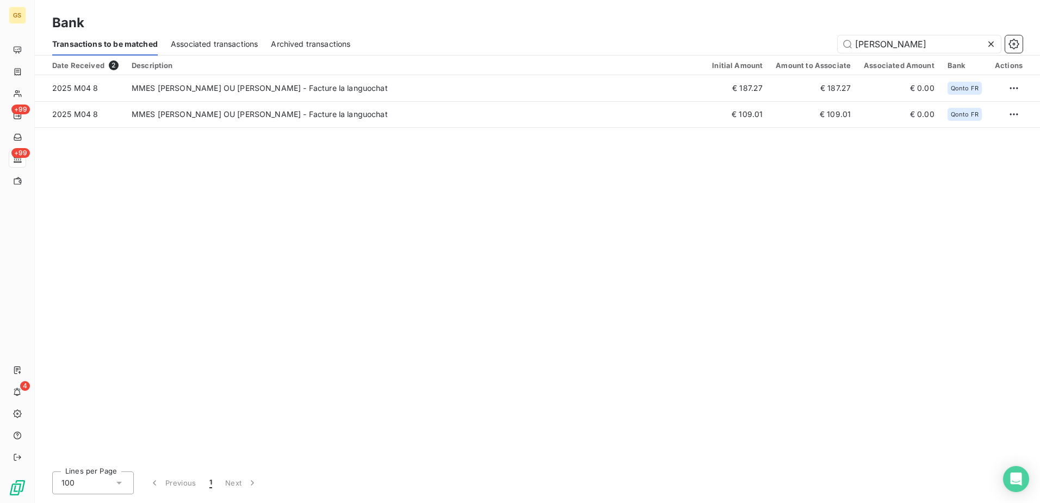
click at [345, 189] on div "Date Received 2 Description Initial Amount Amount to Associate Associated Amoun…" at bounding box center [537, 258] width 1005 height 407
drag, startPoint x: 893, startPoint y: 41, endPoint x: 732, endPoint y: 45, distance: 161.0
click at [732, 45] on div "Isabelle" at bounding box center [693, 43] width 659 height 17
paste input "ZAHAR ANNE-MARIE"
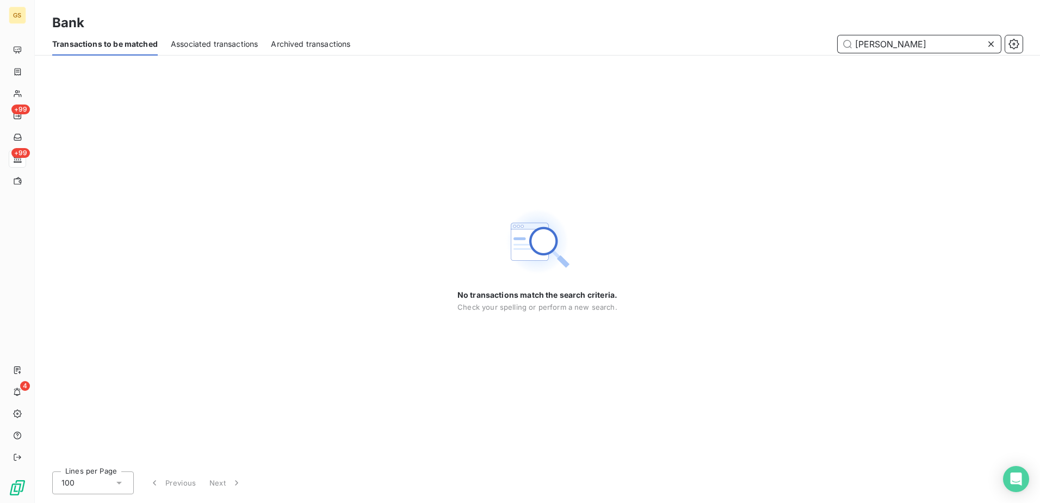
drag, startPoint x: 880, startPoint y: 42, endPoint x: 993, endPoint y: 45, distance: 112.6
click at [988, 45] on div "ZAHAR ANNE-MARIE" at bounding box center [919, 43] width 163 height 17
drag, startPoint x: 889, startPoint y: 41, endPoint x: 758, endPoint y: 51, distance: 132.0
click at [758, 51] on div "ZAHAR" at bounding box center [693, 43] width 659 height 17
paste input "GME ROBIN"
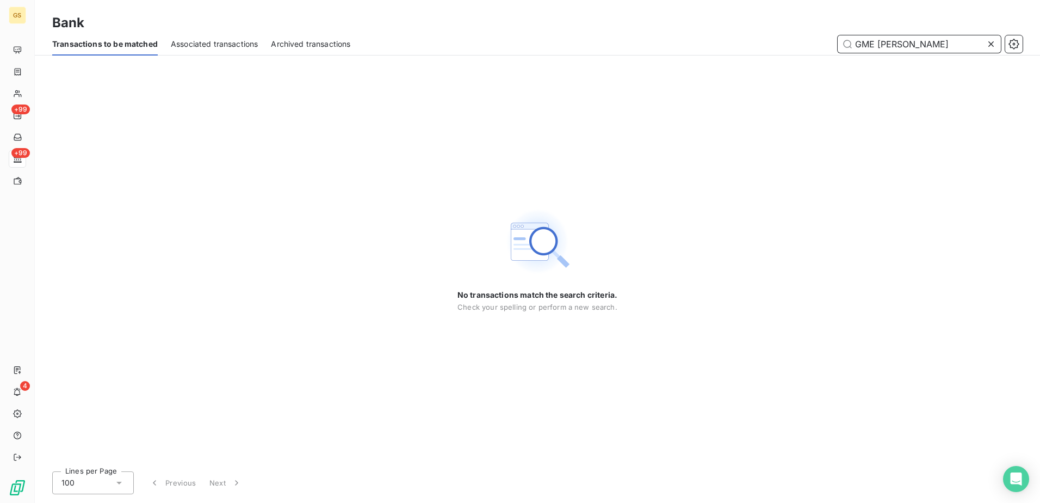
drag, startPoint x: 879, startPoint y: 42, endPoint x: 750, endPoint y: 36, distance: 129.1
click at [751, 36] on div "GME ROBIN" at bounding box center [693, 43] width 659 height 17
paste input "NOMELEC"
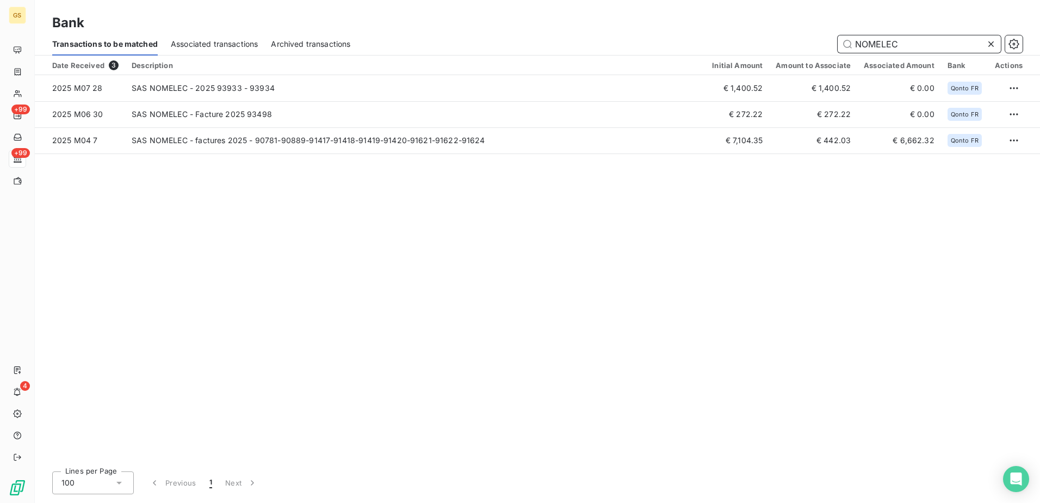
paste input "ANTHONIOZ SCULPTEUR"
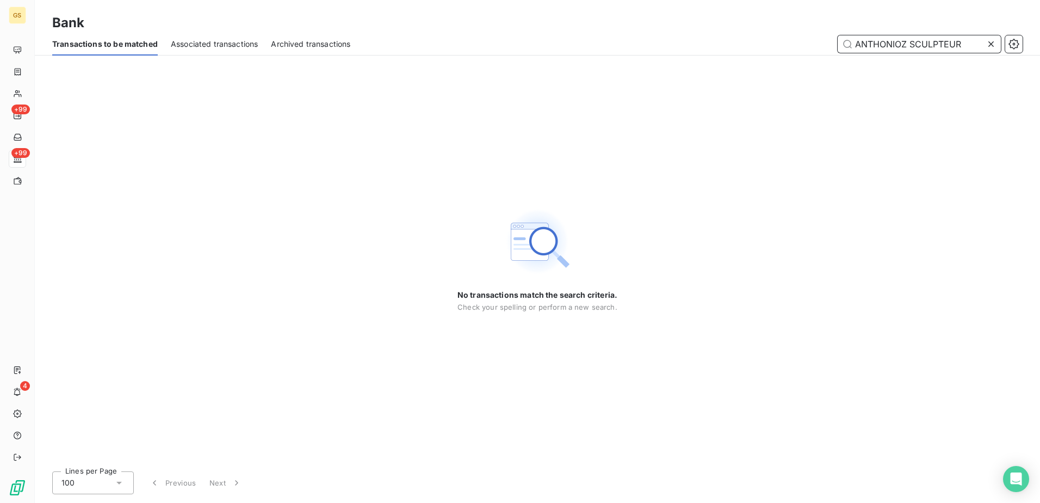
drag, startPoint x: 922, startPoint y: 44, endPoint x: 1039, endPoint y: 52, distance: 117.8
click at [1039, 51] on html "GS +99 +99 4 Bank Transactions to be matched Associated transactions Archived t…" at bounding box center [520, 251] width 1040 height 503
type input "ANTHONIOZ"
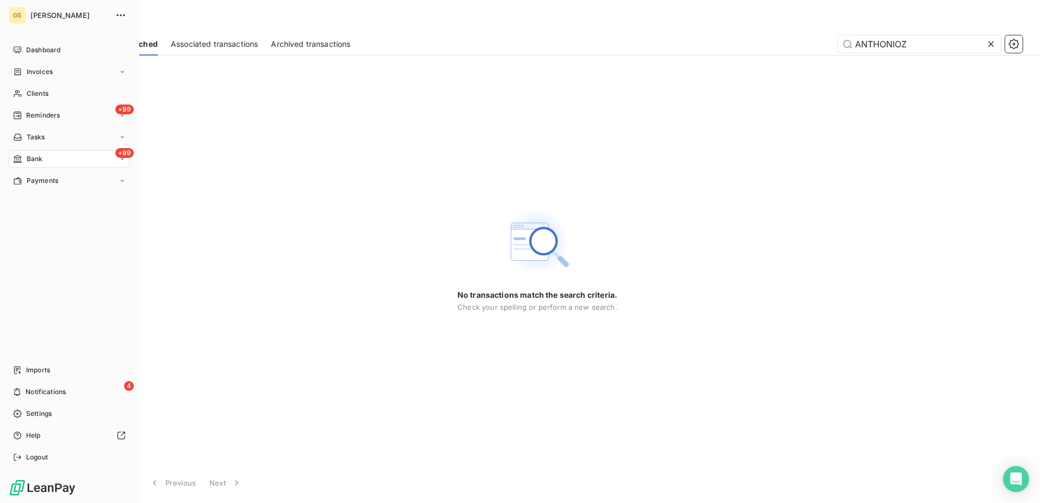
click at [20, 155] on icon at bounding box center [17, 158] width 9 height 9
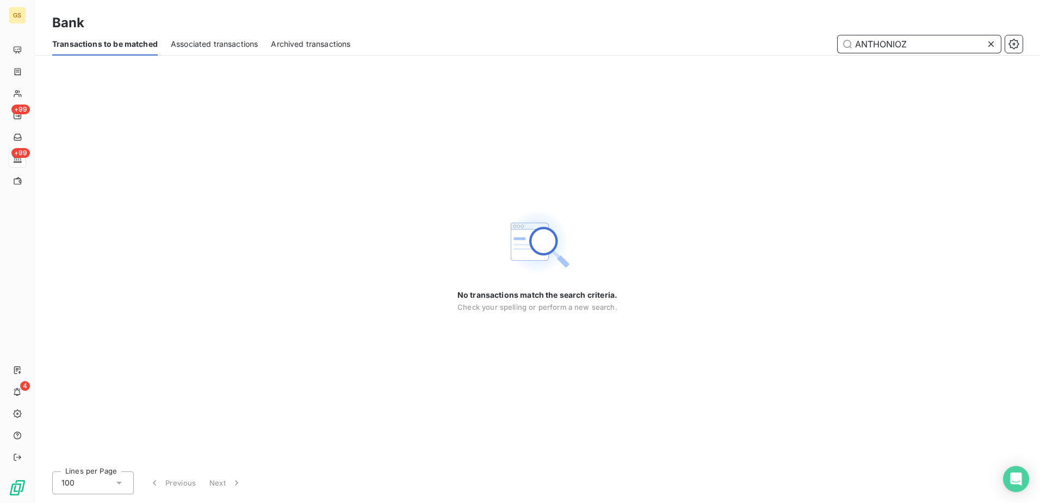
click at [985, 42] on input "ANTHONIOZ" at bounding box center [919, 43] width 163 height 17
click at [990, 42] on icon at bounding box center [990, 43] width 5 height 5
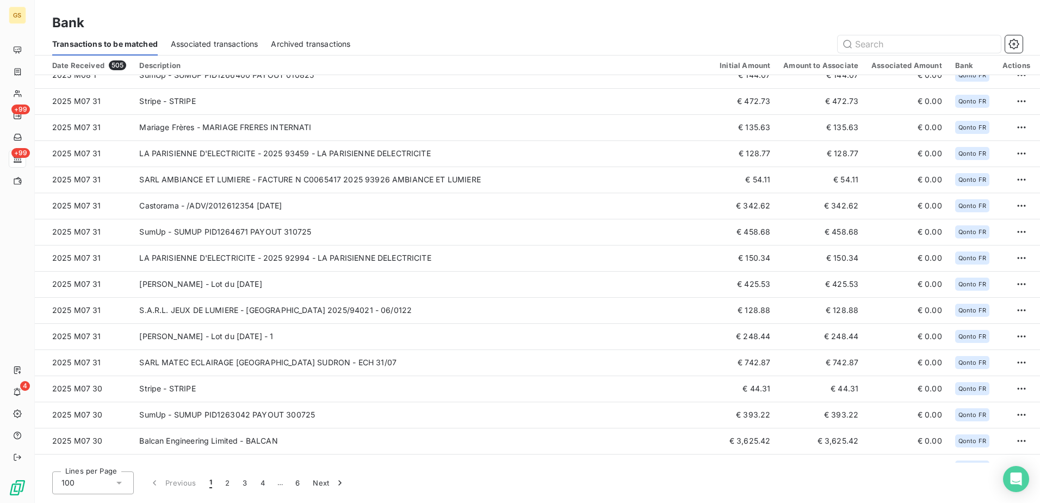
scroll to position [1142, 0]
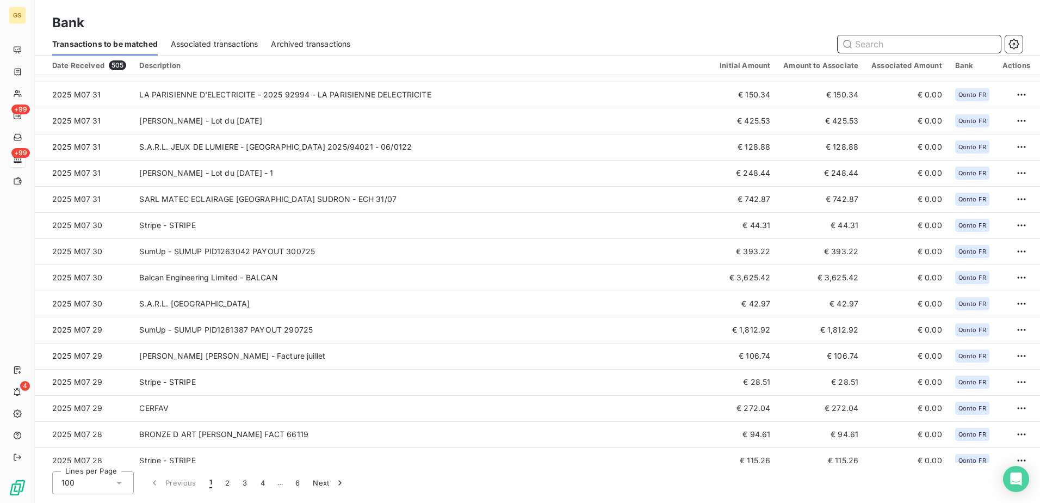
click at [887, 43] on input "text" at bounding box center [919, 43] width 163 height 17
paste input "INTEGRAL"
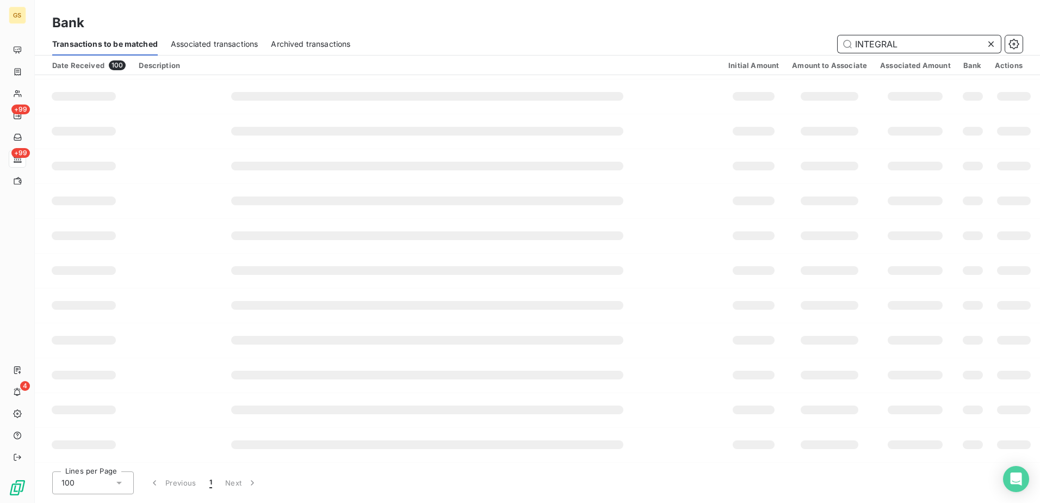
scroll to position [0, 0]
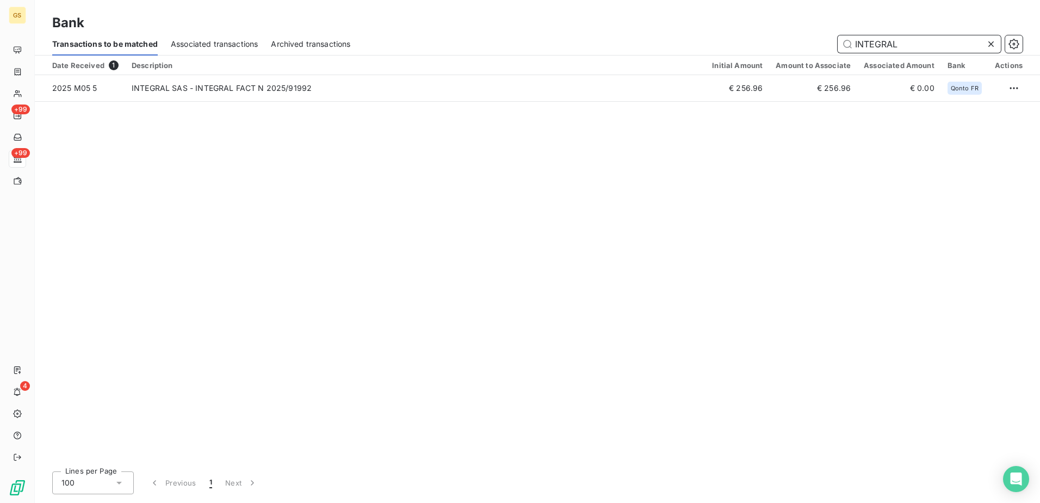
paste input "LAFORTEZZA"
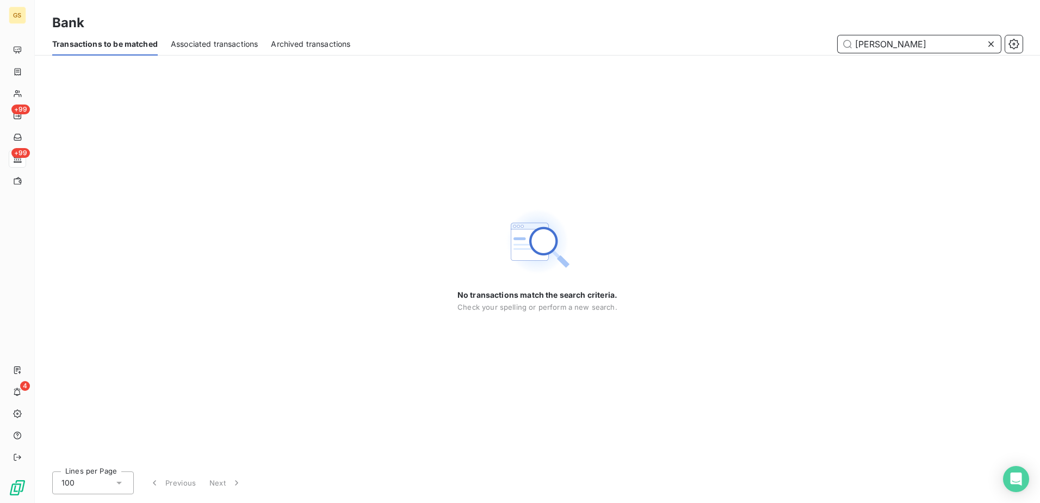
paste input "GOOSSENS PARIS"
drag, startPoint x: 902, startPoint y: 42, endPoint x: 1001, endPoint y: 42, distance: 99.0
click at [994, 42] on div "GOOSSENS PARIS" at bounding box center [919, 43] width 163 height 17
type input "GOOSSENS"
